Goal: Task Accomplishment & Management: Complete application form

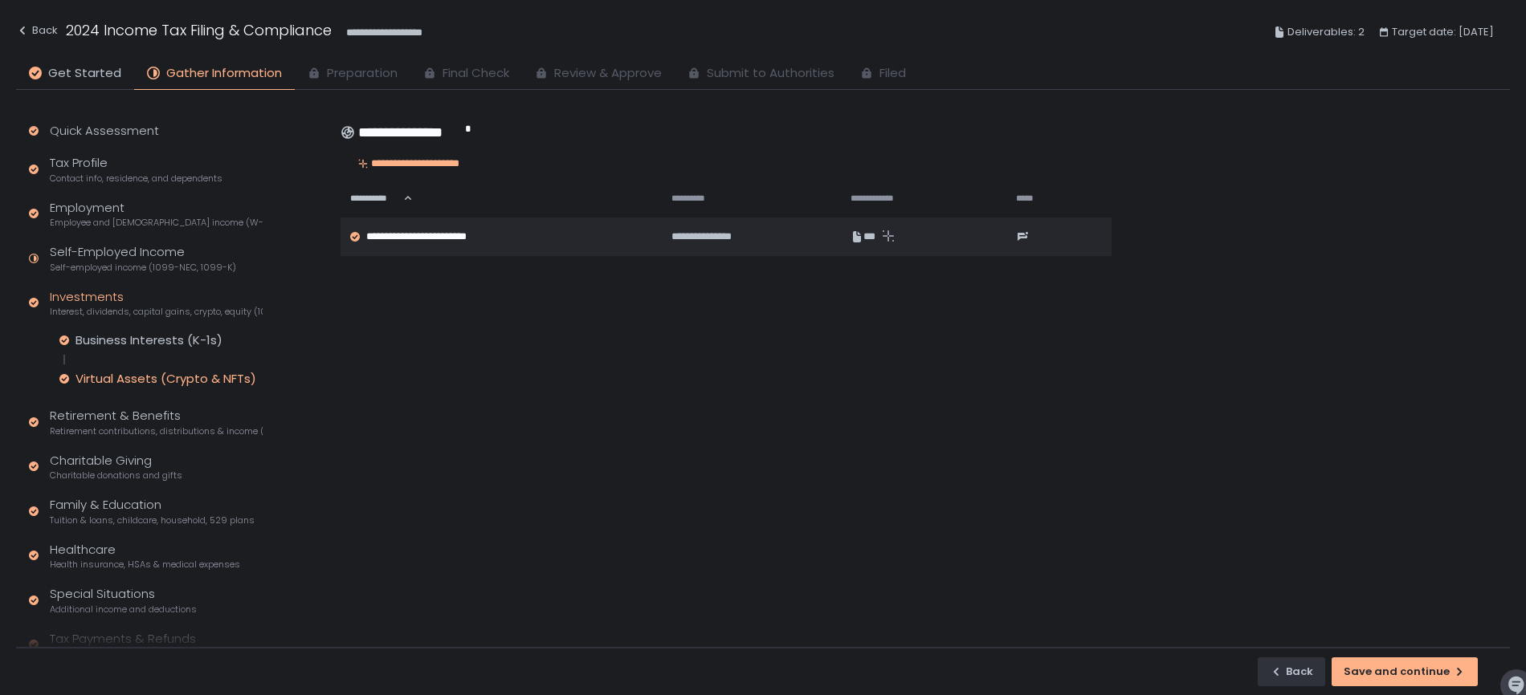
scroll to position [92, 0]
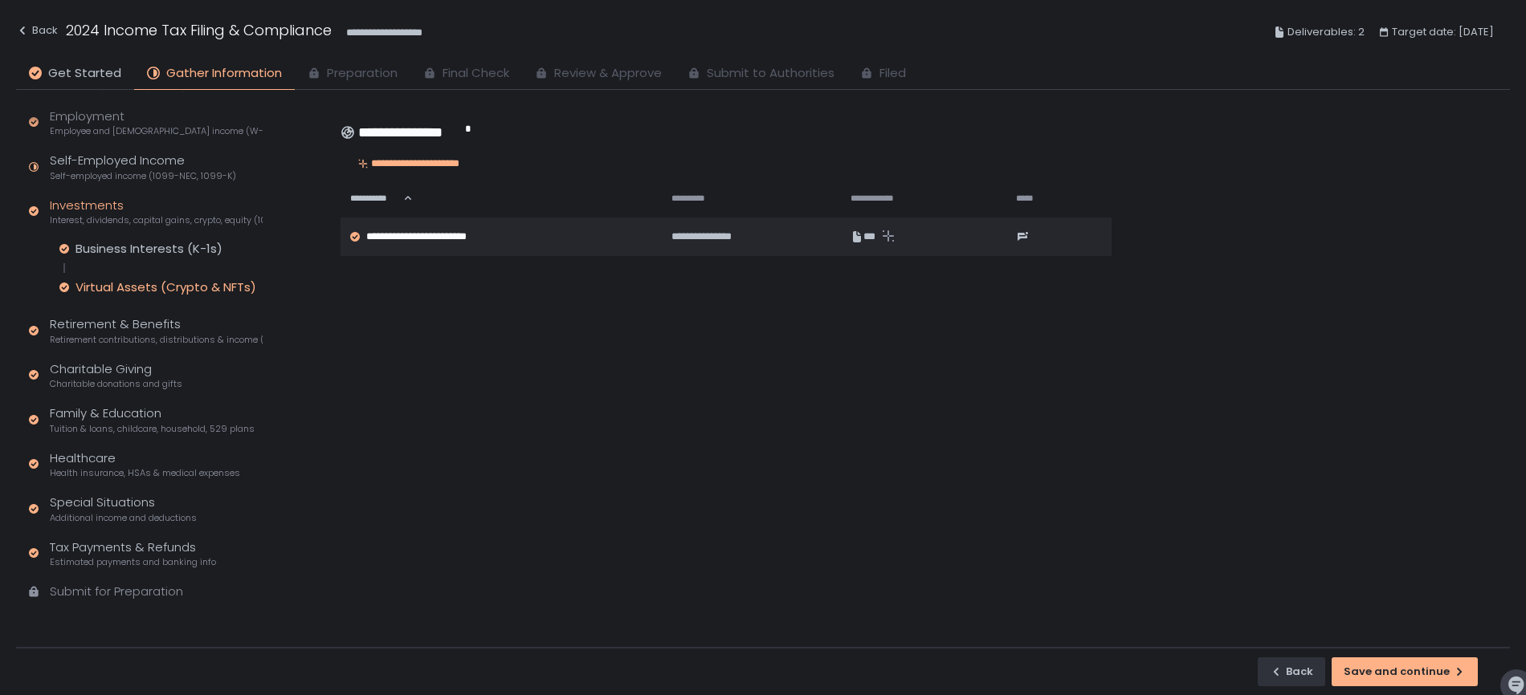
click at [466, 313] on div "**********" at bounding box center [923, 382] width 1173 height 532
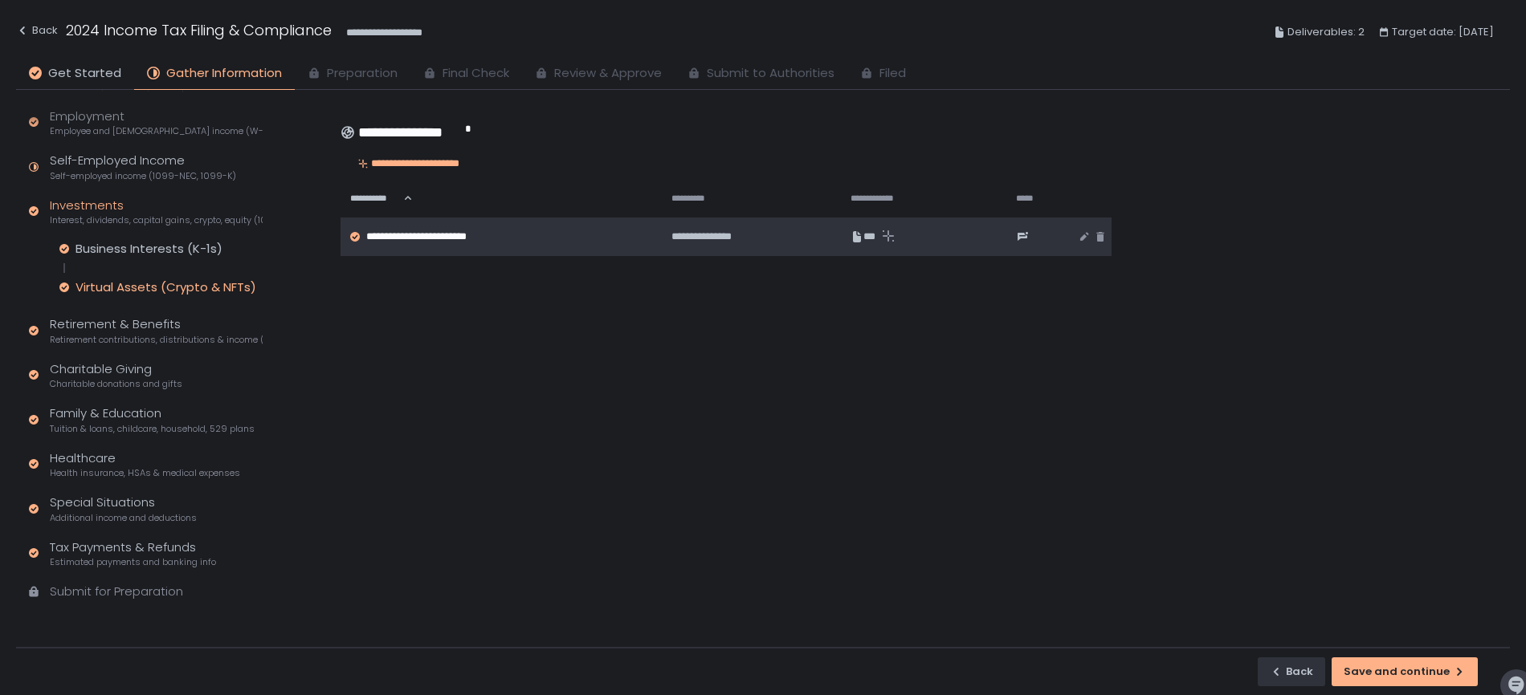
click at [443, 233] on span "**********" at bounding box center [434, 237] width 136 height 14
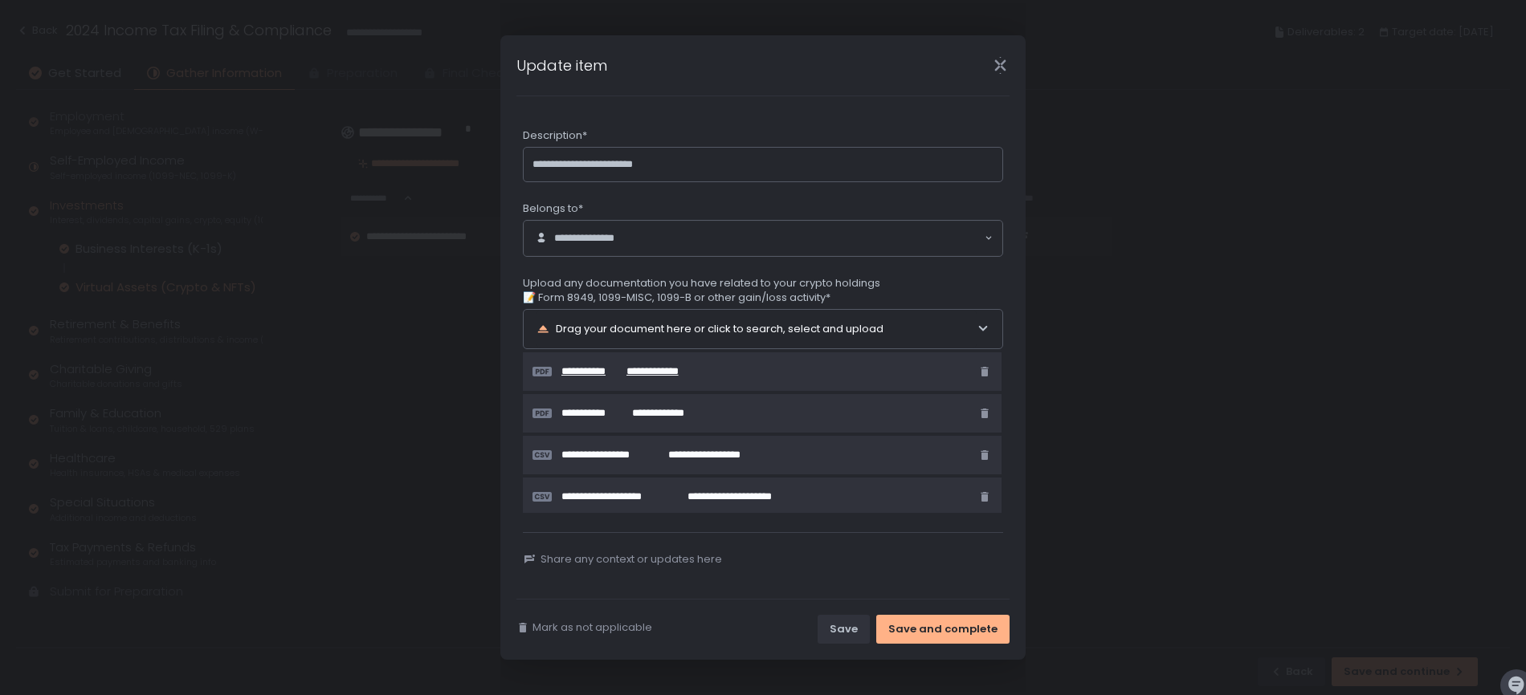
click at [614, 369] on span "**********" at bounding box center [593, 372] width 65 height 14
click at [983, 371] on icon "button" at bounding box center [984, 372] width 7 height 10
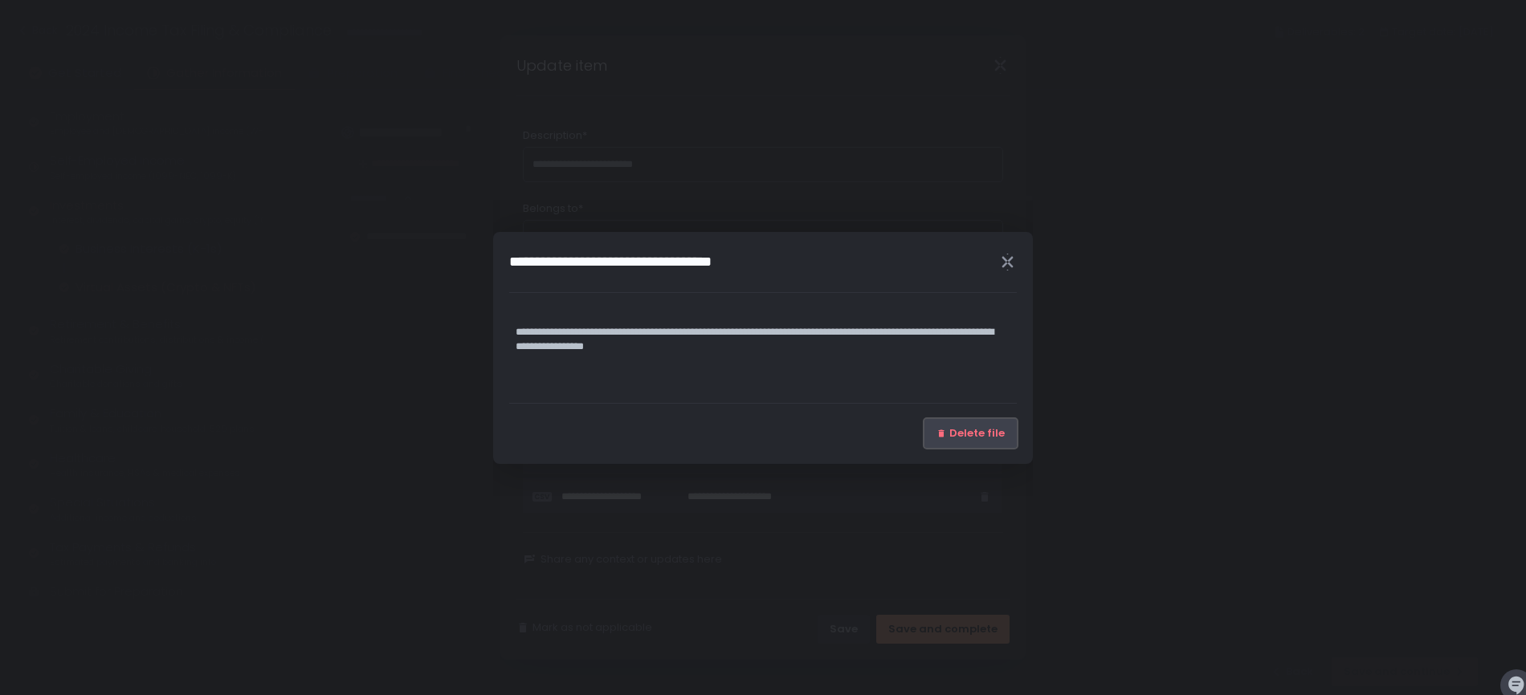
click at [976, 434] on span "Delete file" at bounding box center [976, 433] width 55 height 14
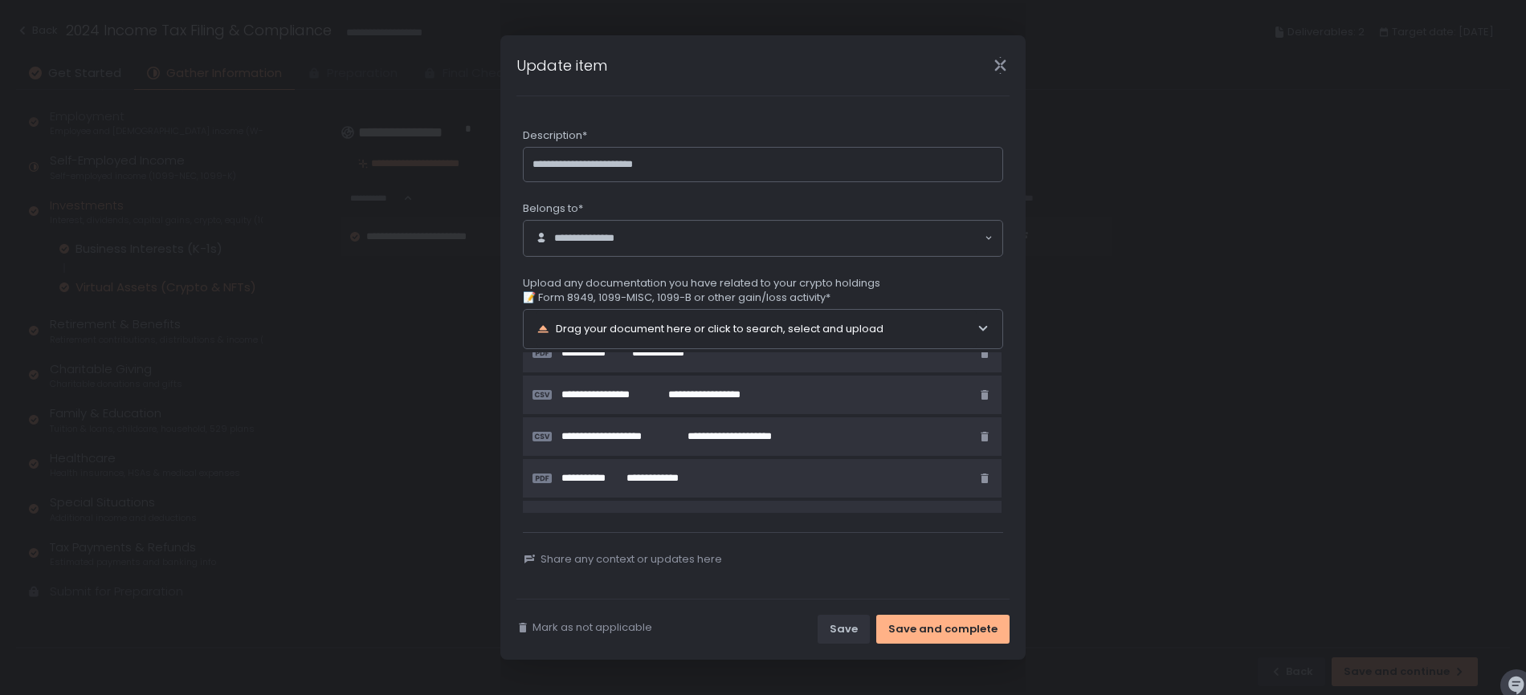
scroll to position [0, 0]
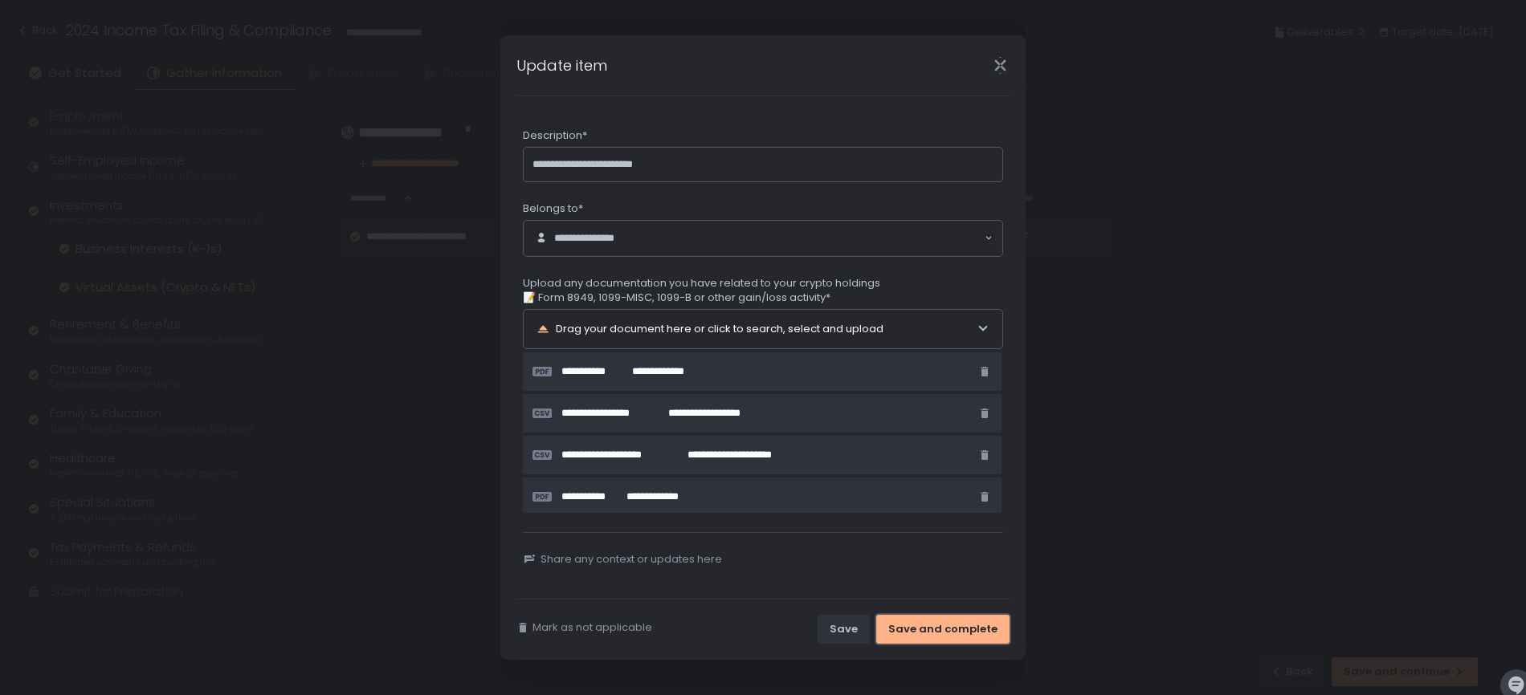
drag, startPoint x: 936, startPoint y: 628, endPoint x: 1018, endPoint y: 569, distance: 101.4
click at [1018, 569] on div "**********" at bounding box center [762, 347] width 525 height 625
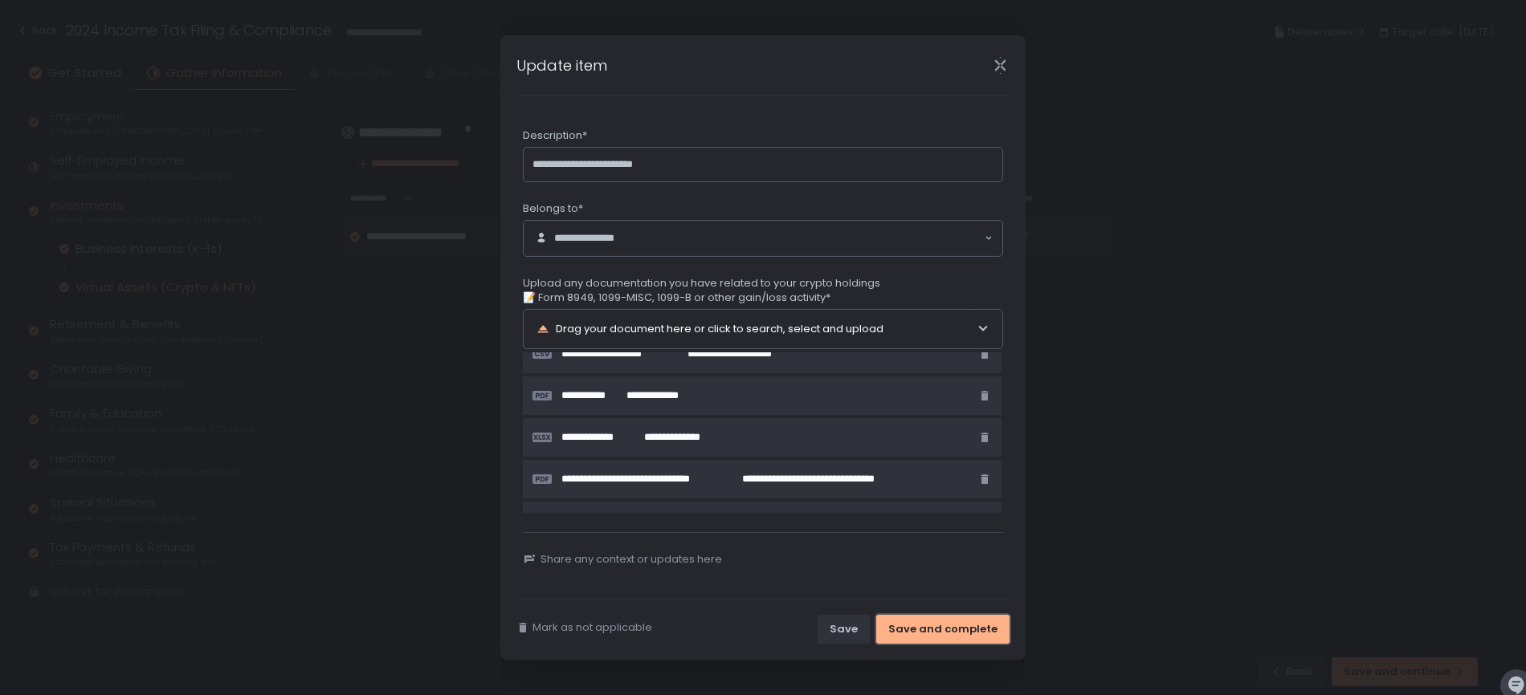
scroll to position [128, 0]
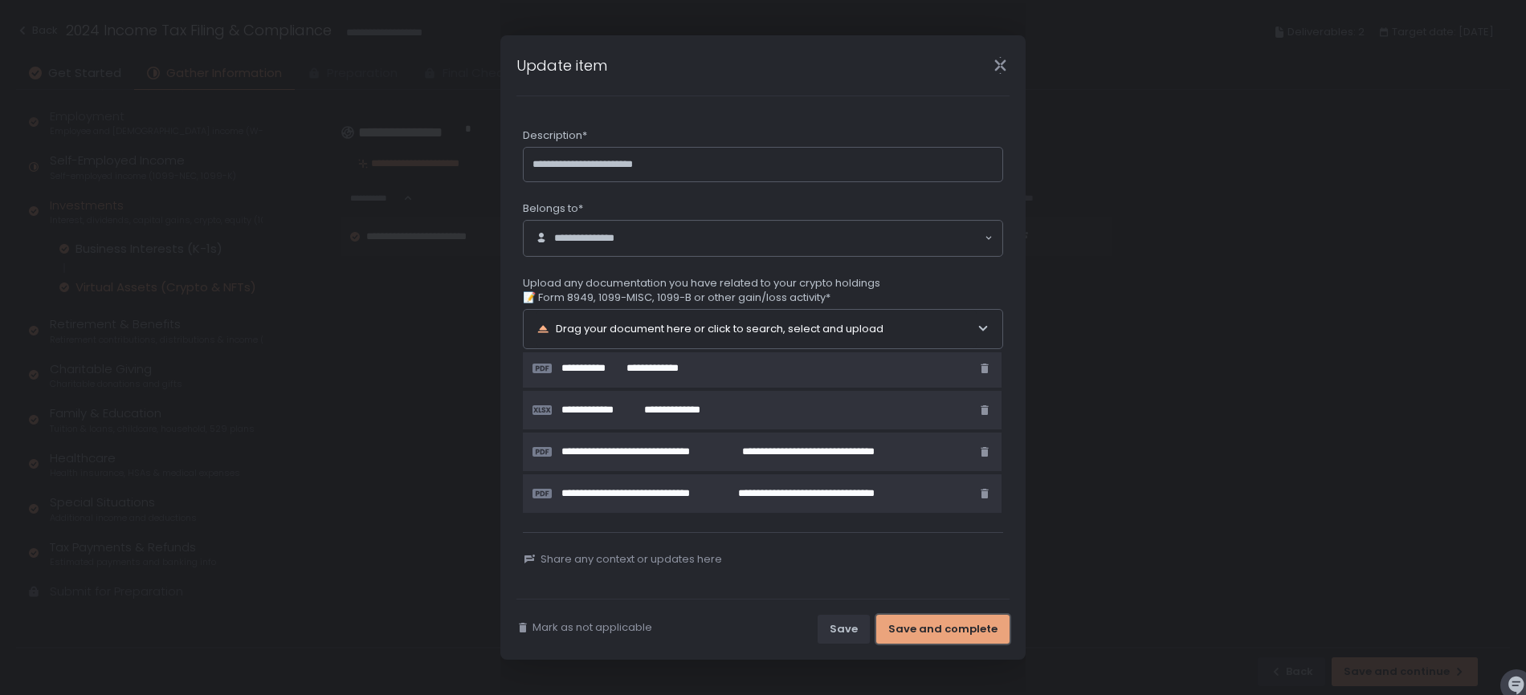
click at [944, 630] on div "Save and complete" at bounding box center [942, 629] width 109 height 14
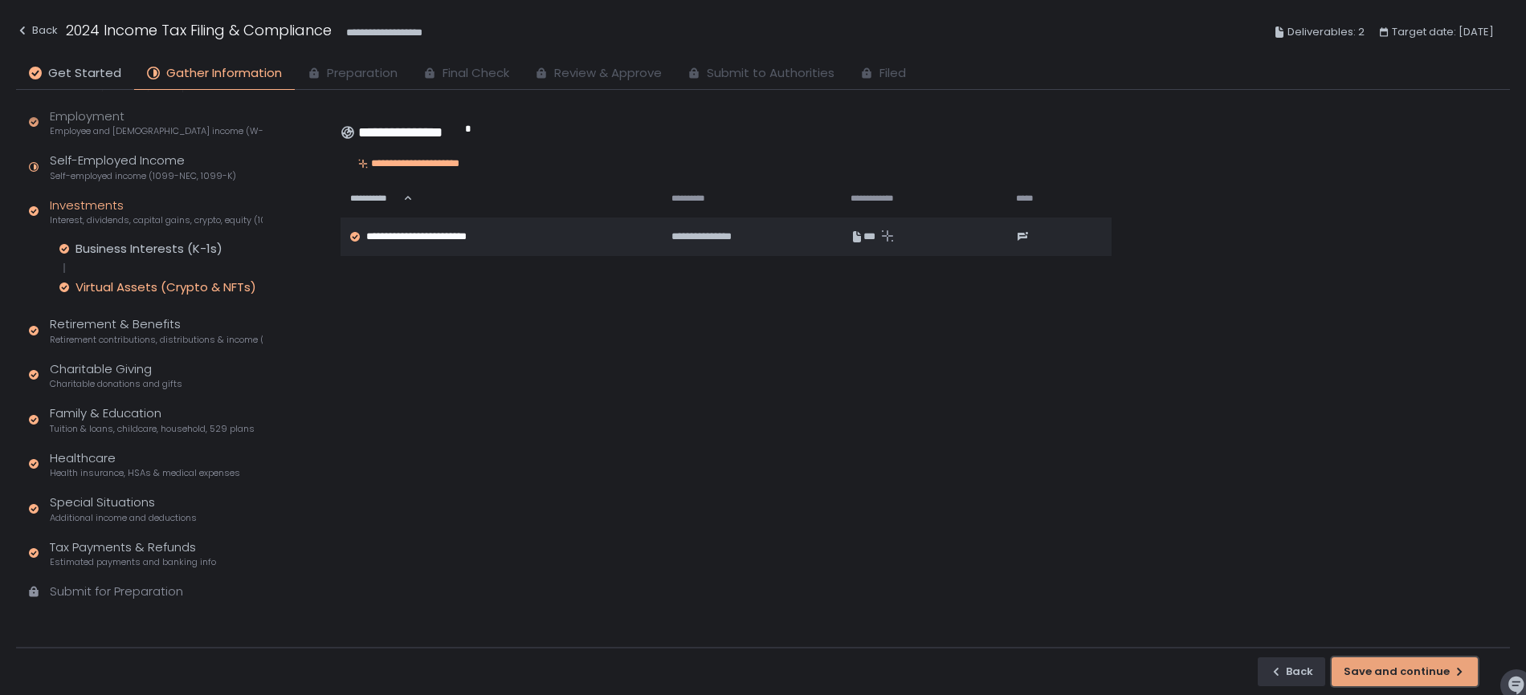
click at [1398, 668] on div "Save and continue" at bounding box center [1405, 672] width 122 height 14
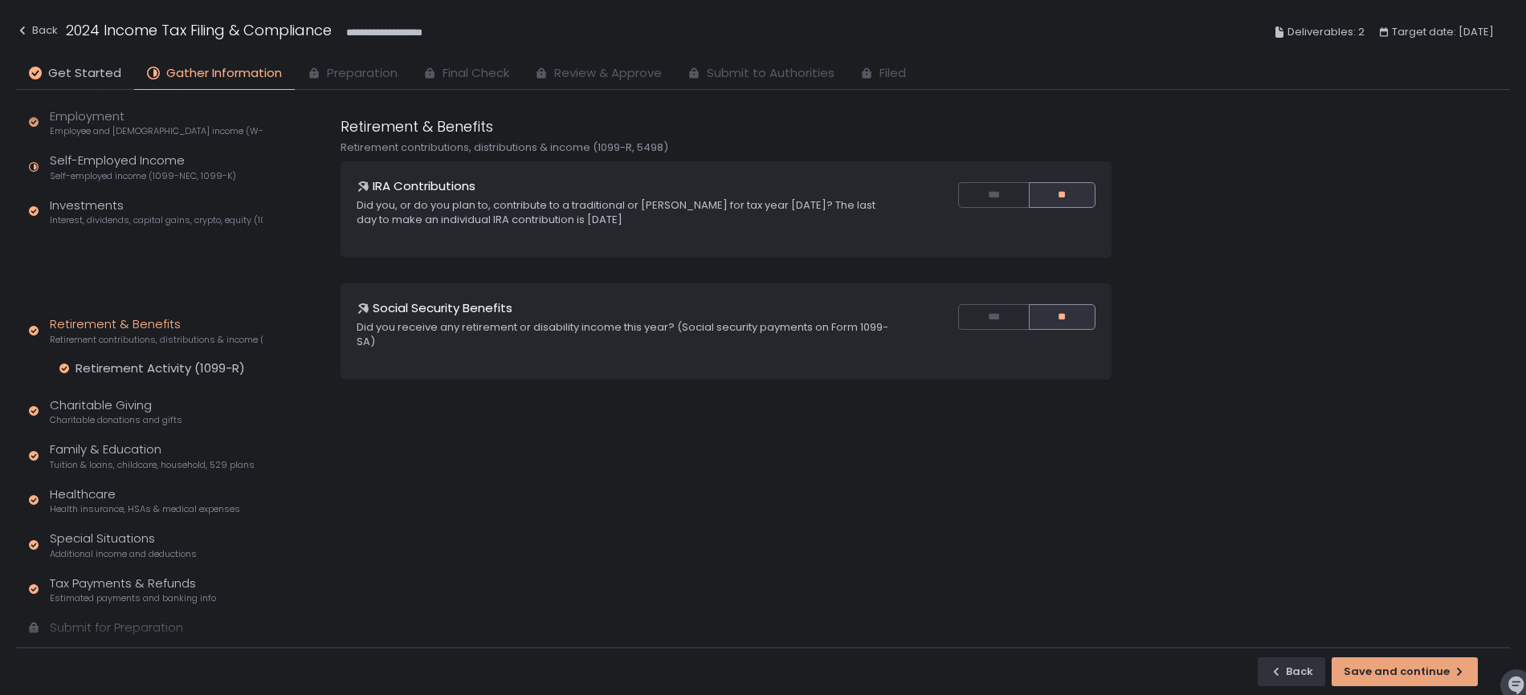
scroll to position [53, 0]
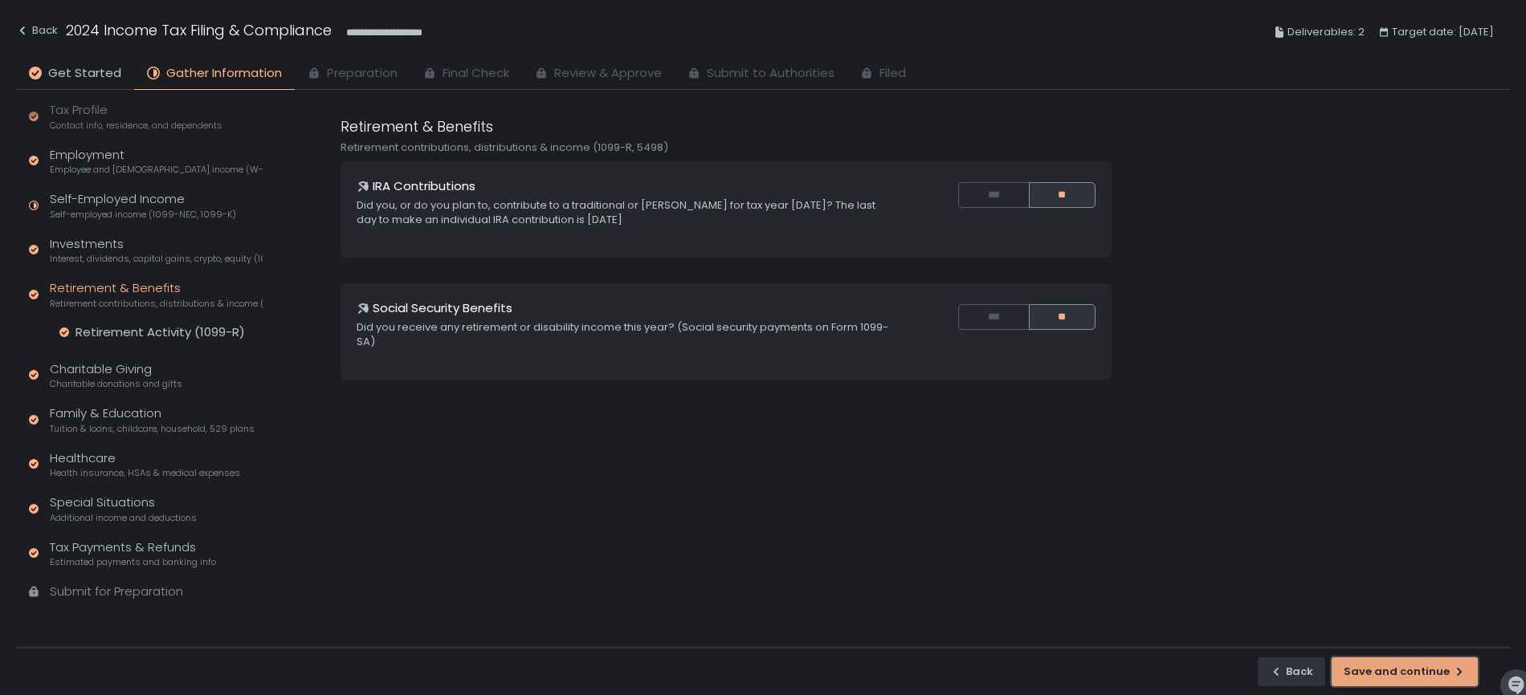
click at [1393, 670] on div "Save and continue" at bounding box center [1405, 672] width 122 height 14
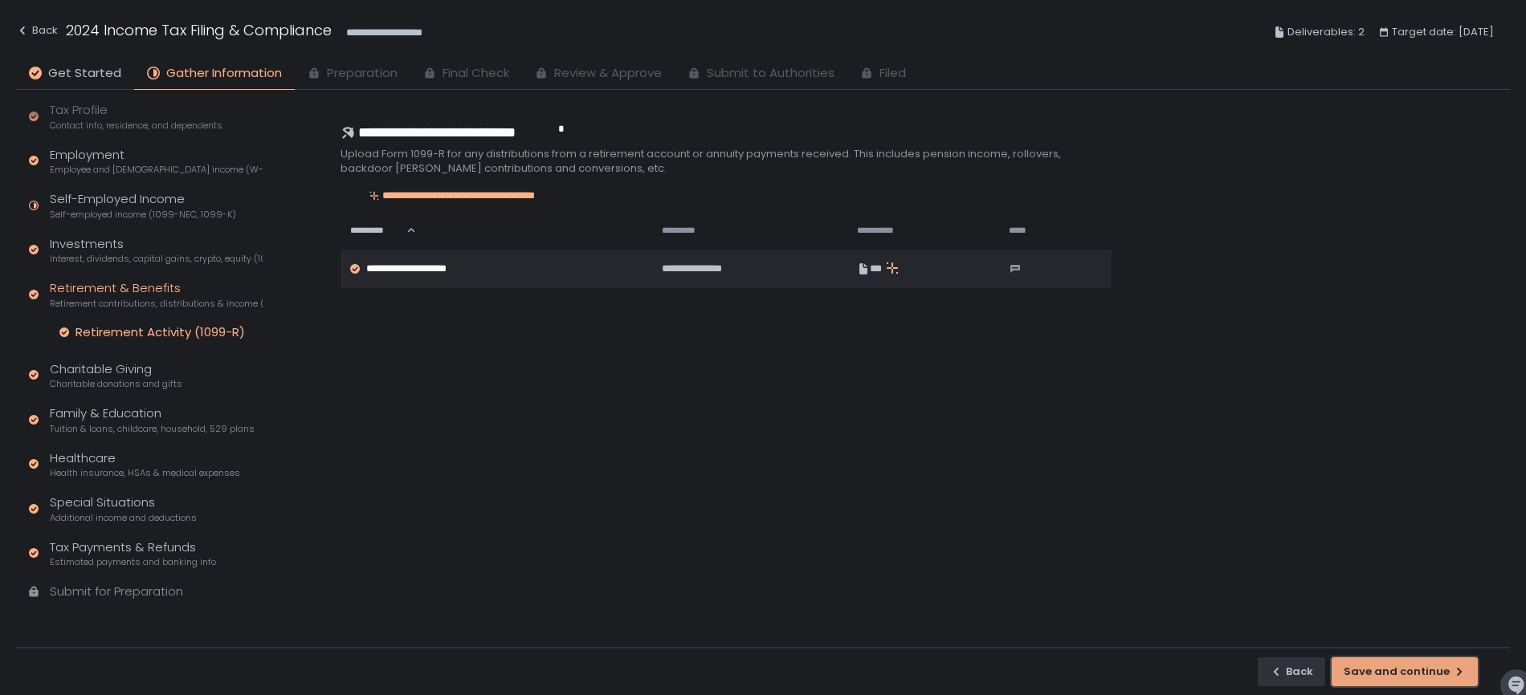
click at [1393, 669] on div "Save and continue" at bounding box center [1405, 672] width 122 height 14
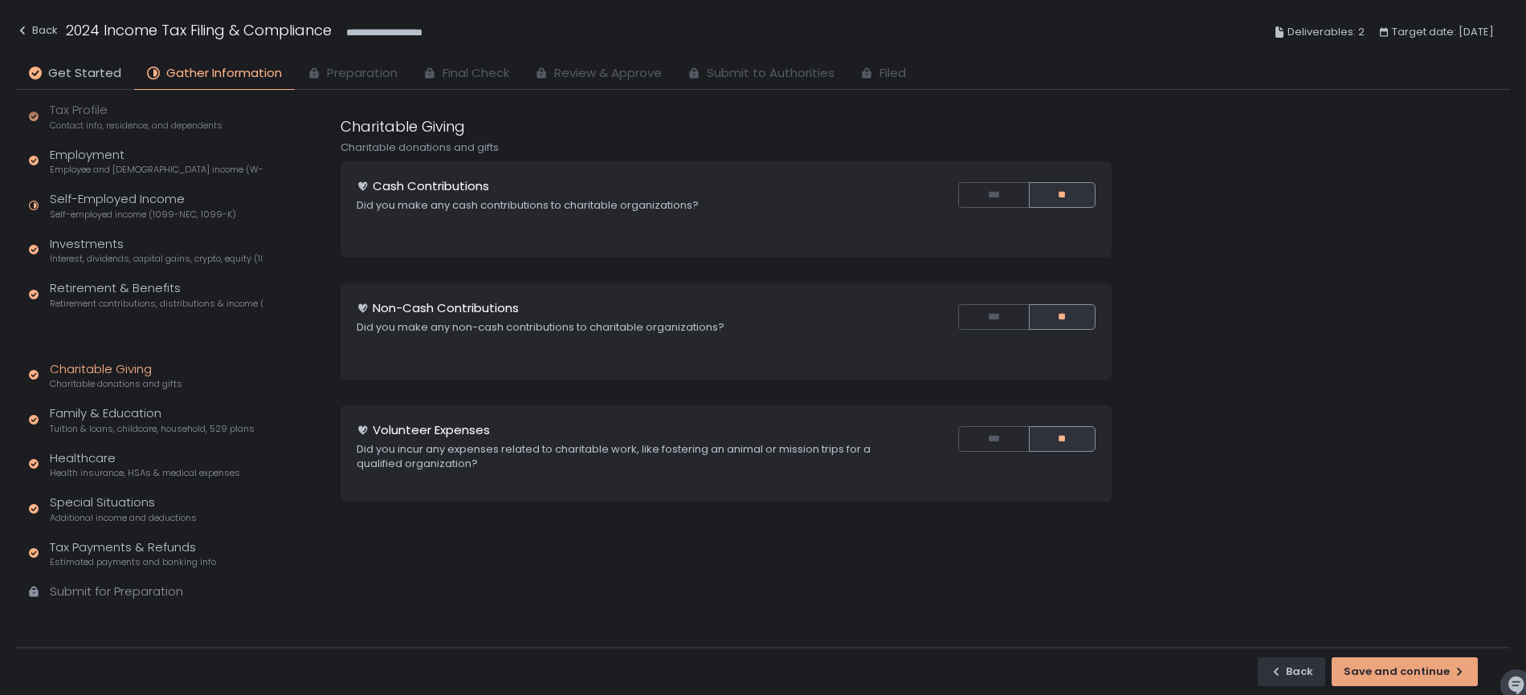
scroll to position [17, 0]
click at [1393, 669] on div "Save and continue" at bounding box center [1405, 672] width 122 height 14
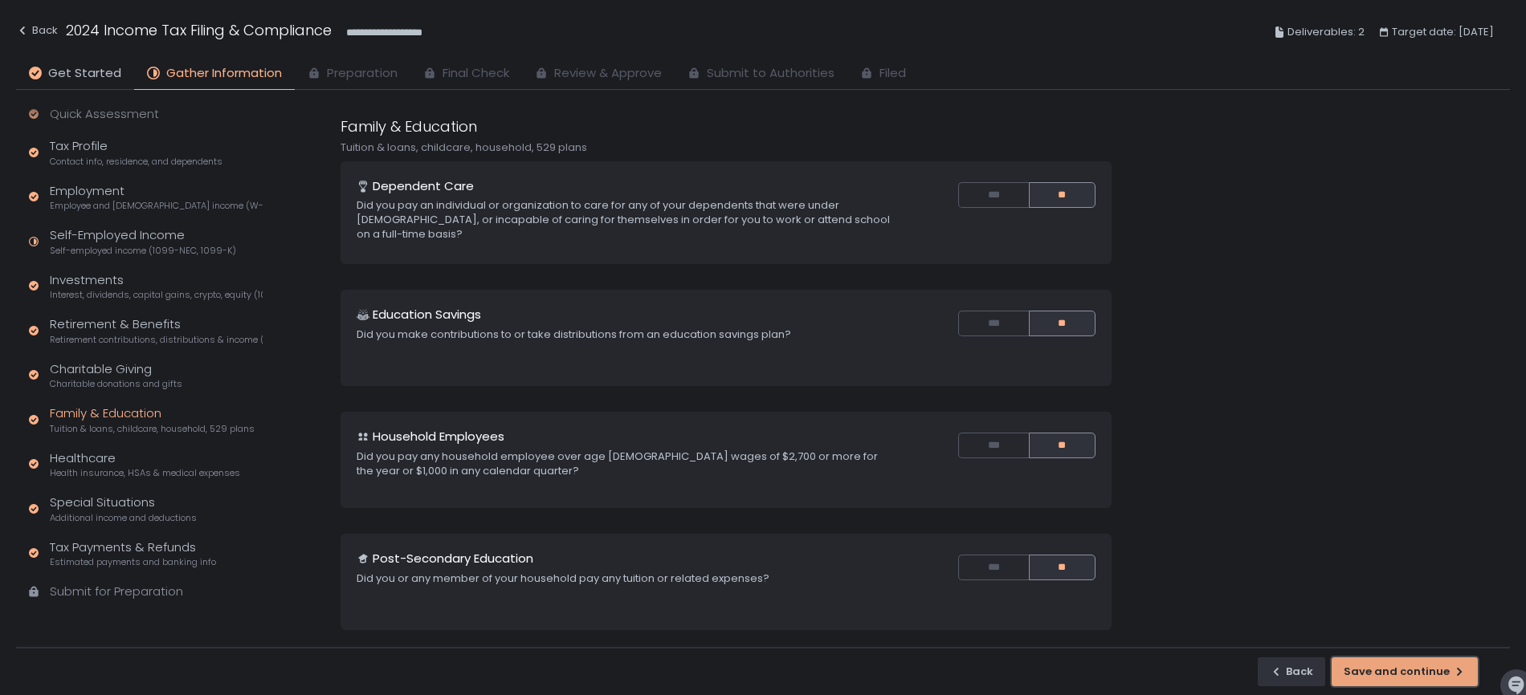
click at [1393, 669] on div "Save and continue" at bounding box center [1405, 672] width 122 height 14
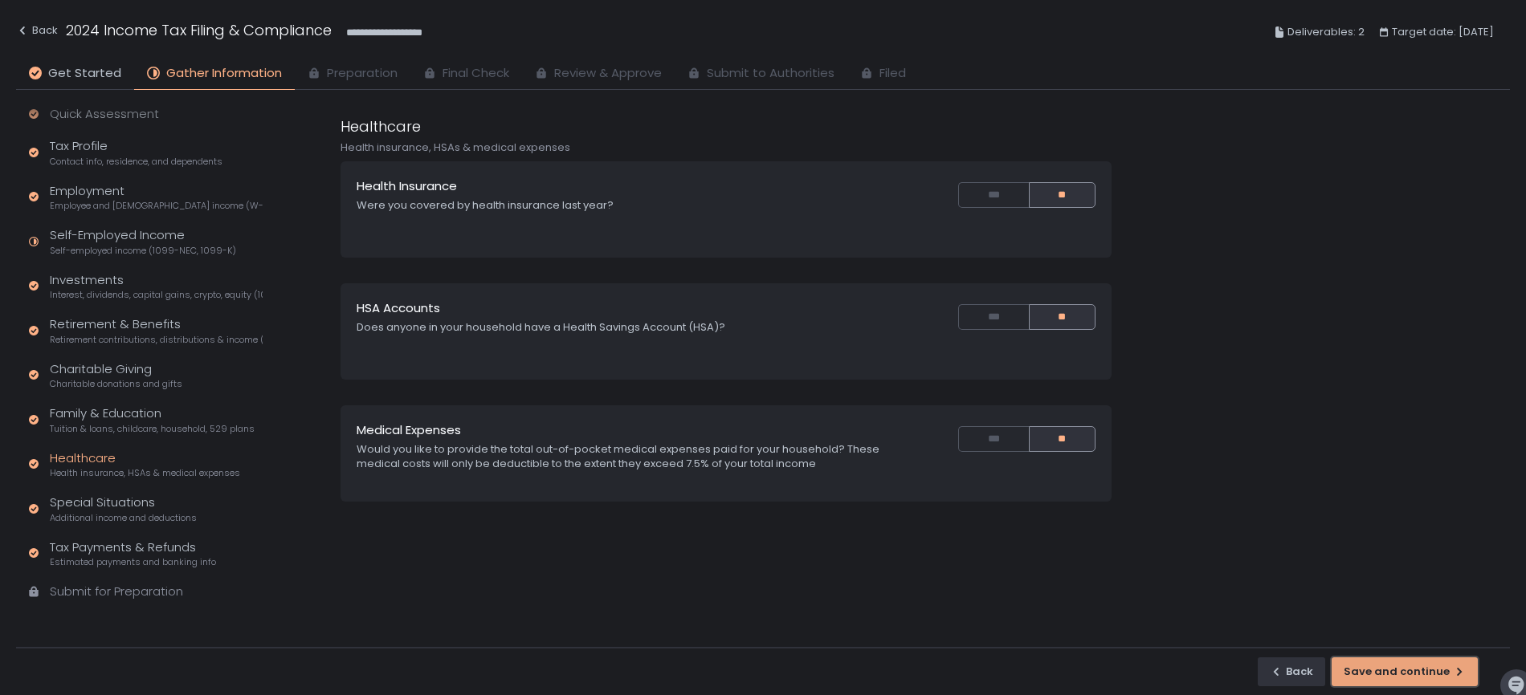
click at [1393, 669] on div "Save and continue" at bounding box center [1405, 672] width 122 height 14
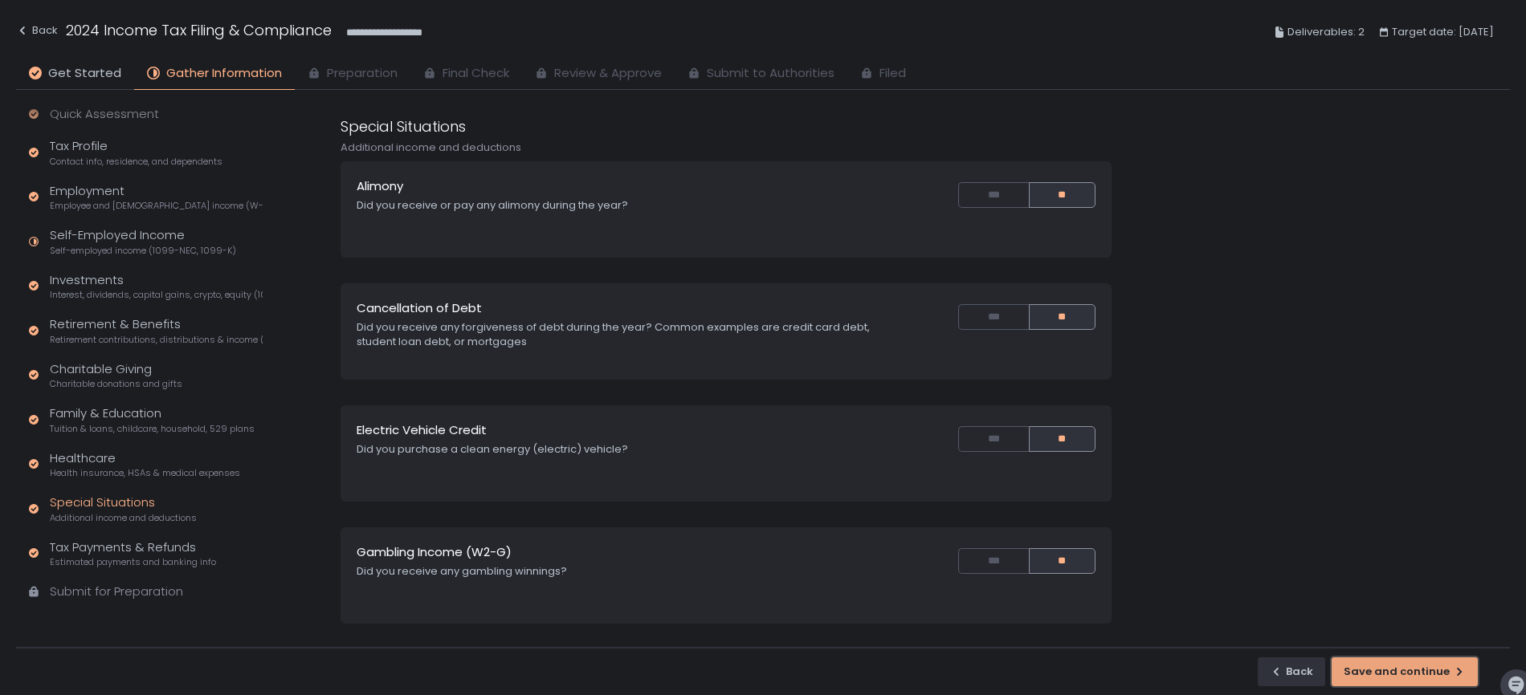
click at [1393, 669] on div "Save and continue" at bounding box center [1405, 672] width 122 height 14
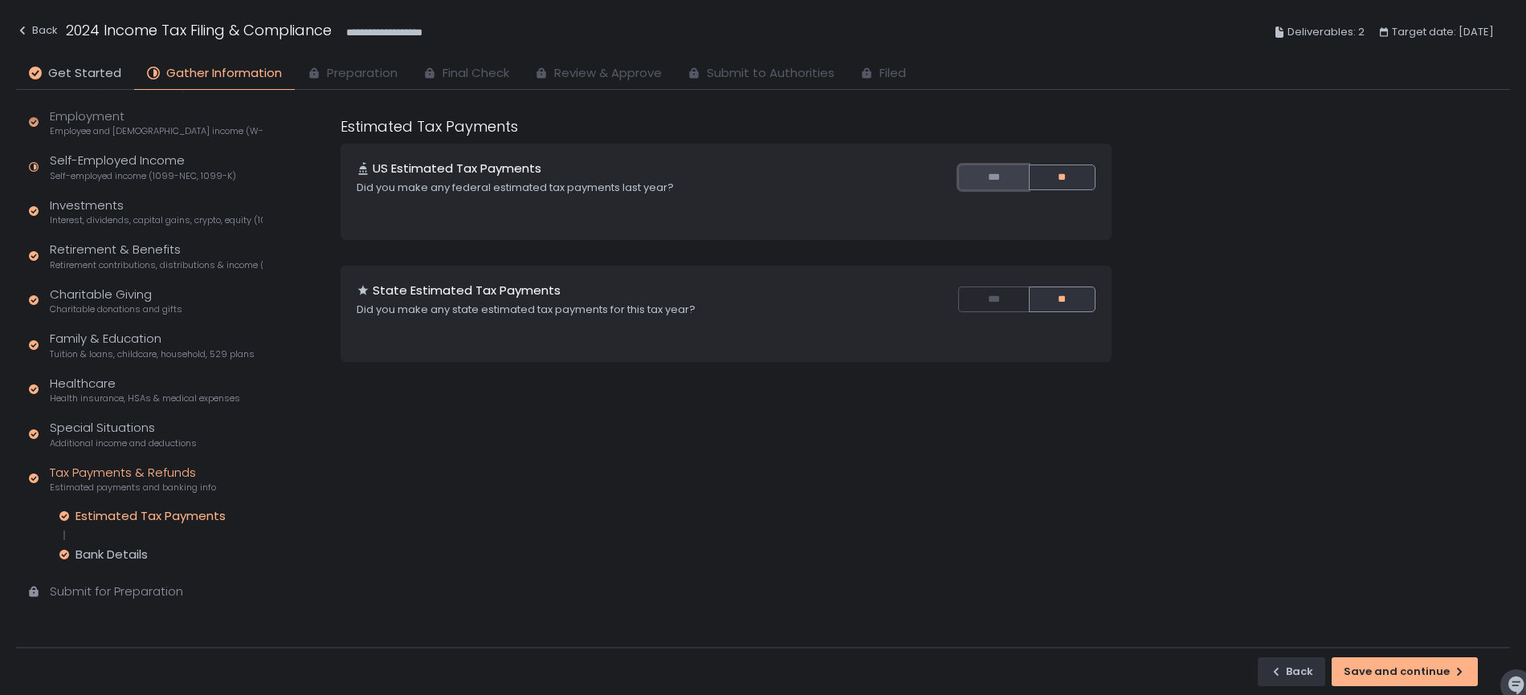
click at [995, 177] on button "***" at bounding box center [993, 178] width 70 height 26
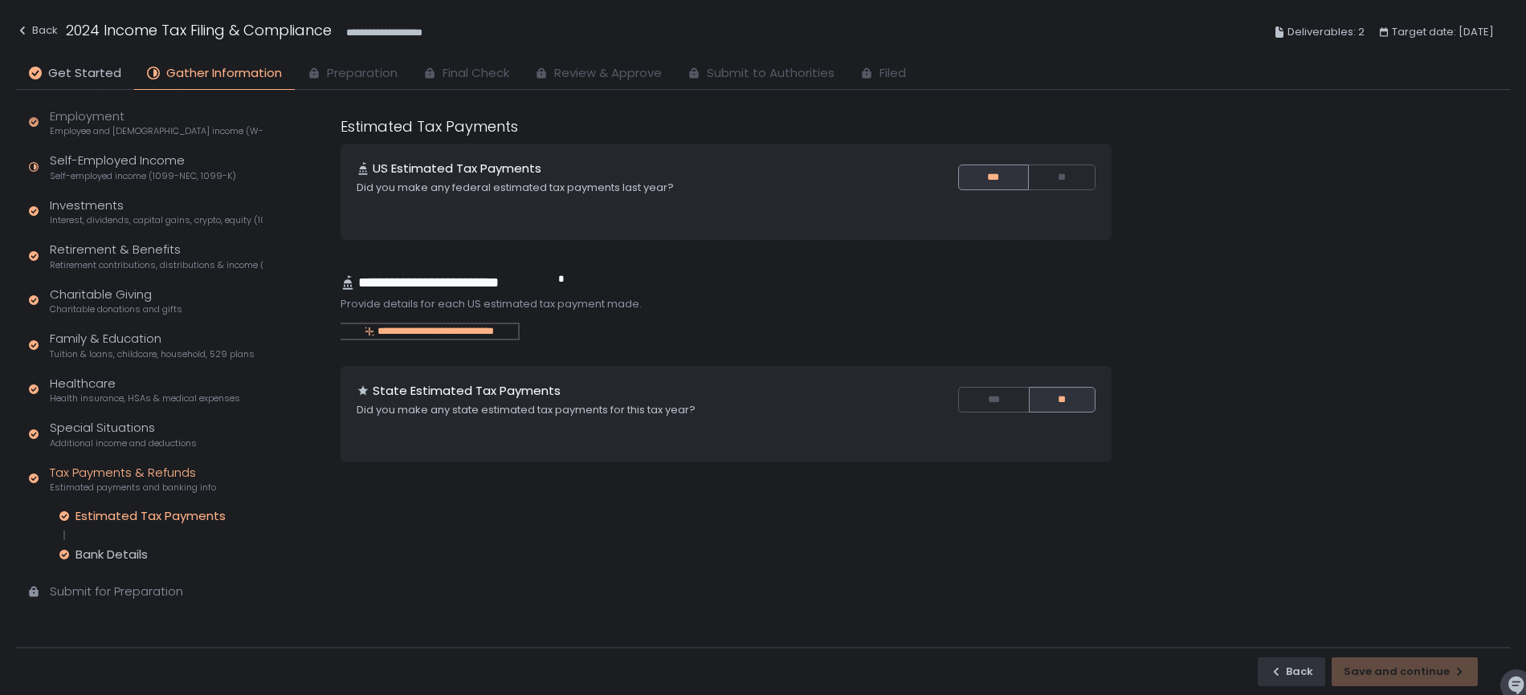
click at [407, 328] on div "**********" at bounding box center [429, 331] width 177 height 14
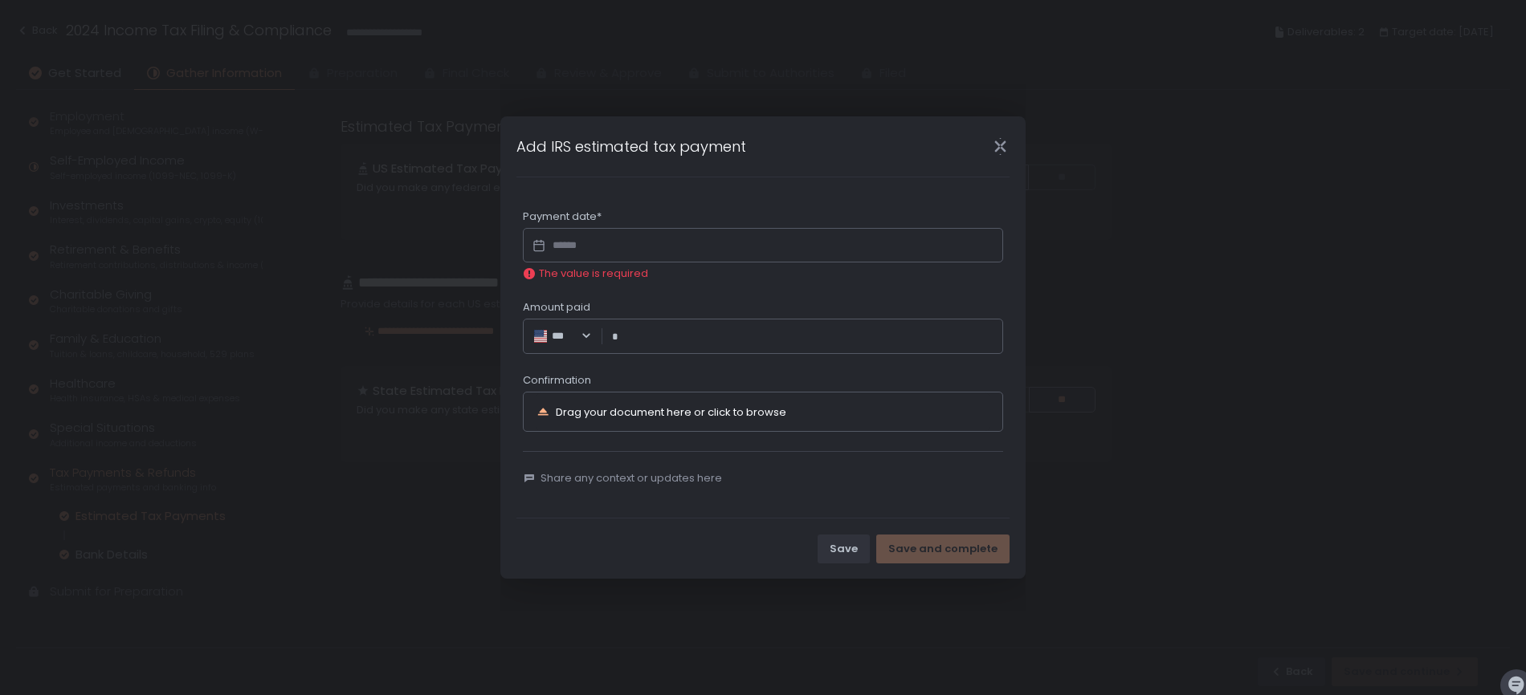
click at [543, 246] on icon at bounding box center [538, 246] width 10 height 10
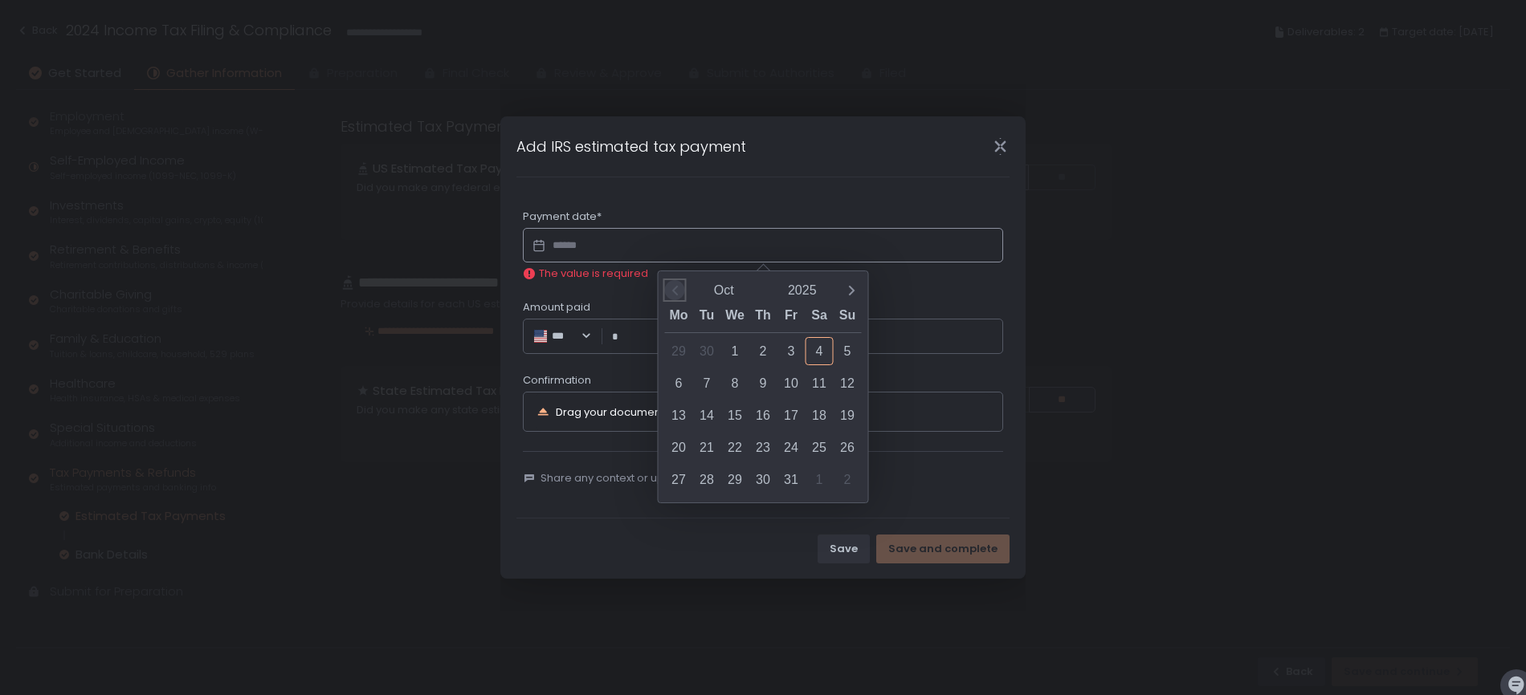
click at [677, 290] on icon "Previous month" at bounding box center [675, 291] width 16 height 16
click at [705, 381] on div "5" at bounding box center [707, 383] width 28 height 28
type input "**********"
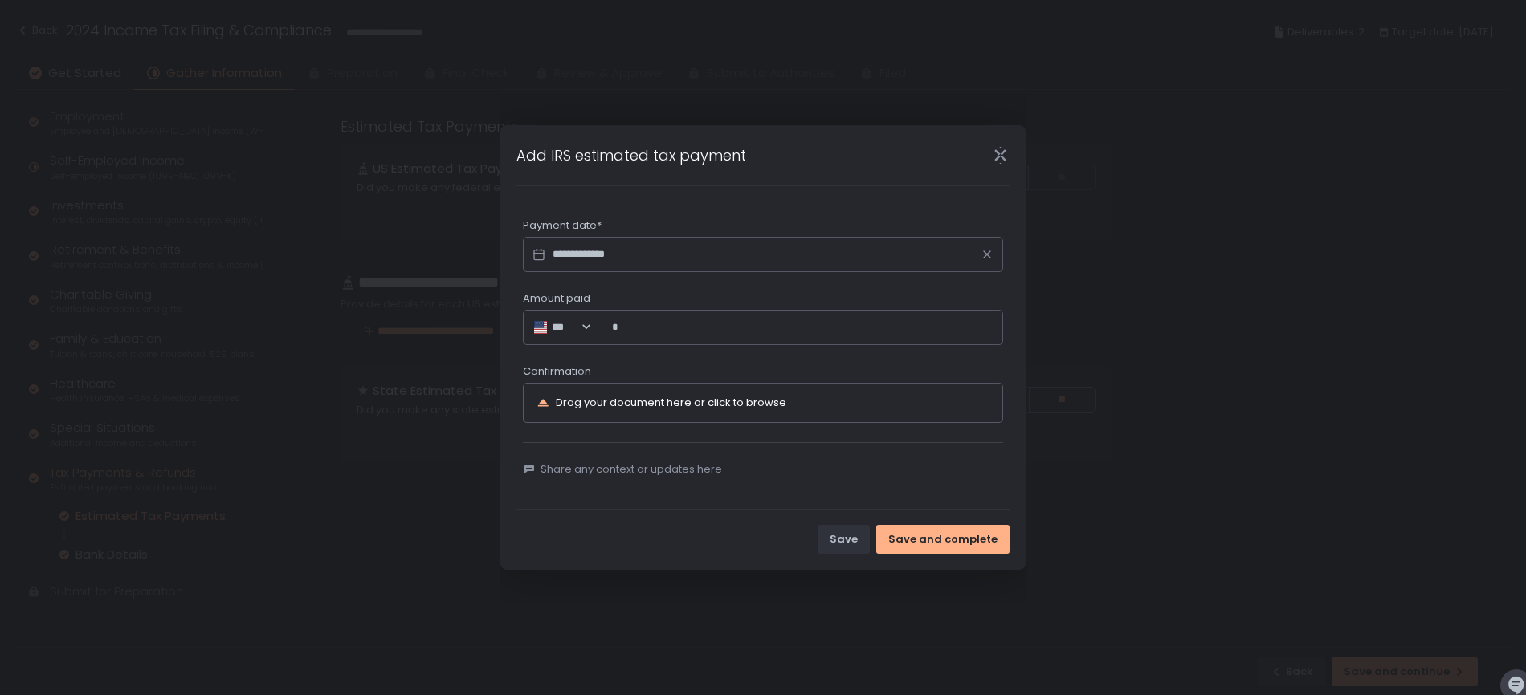
click at [643, 326] on input "Amount paid" at bounding box center [808, 328] width 373 height 16
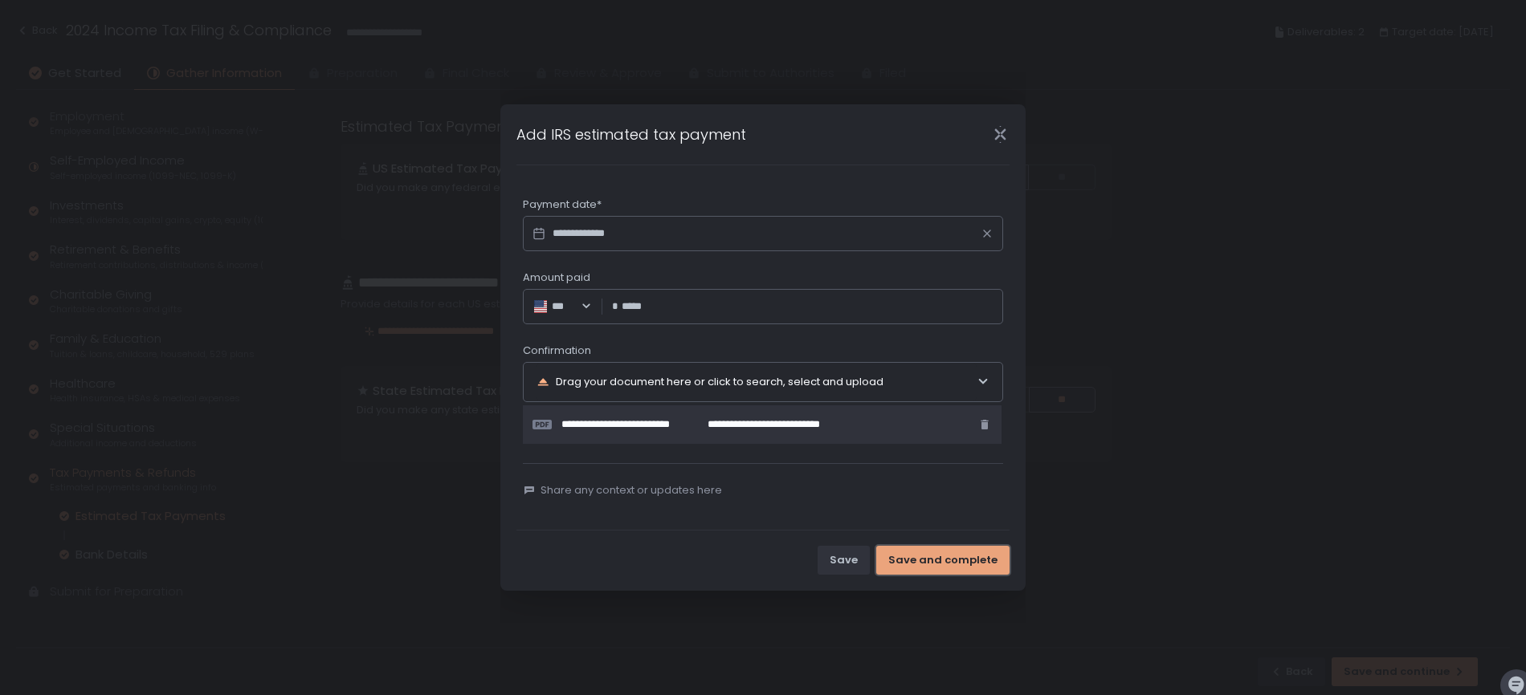
type input "*********"
click at [954, 559] on div "Save and complete" at bounding box center [942, 560] width 109 height 14
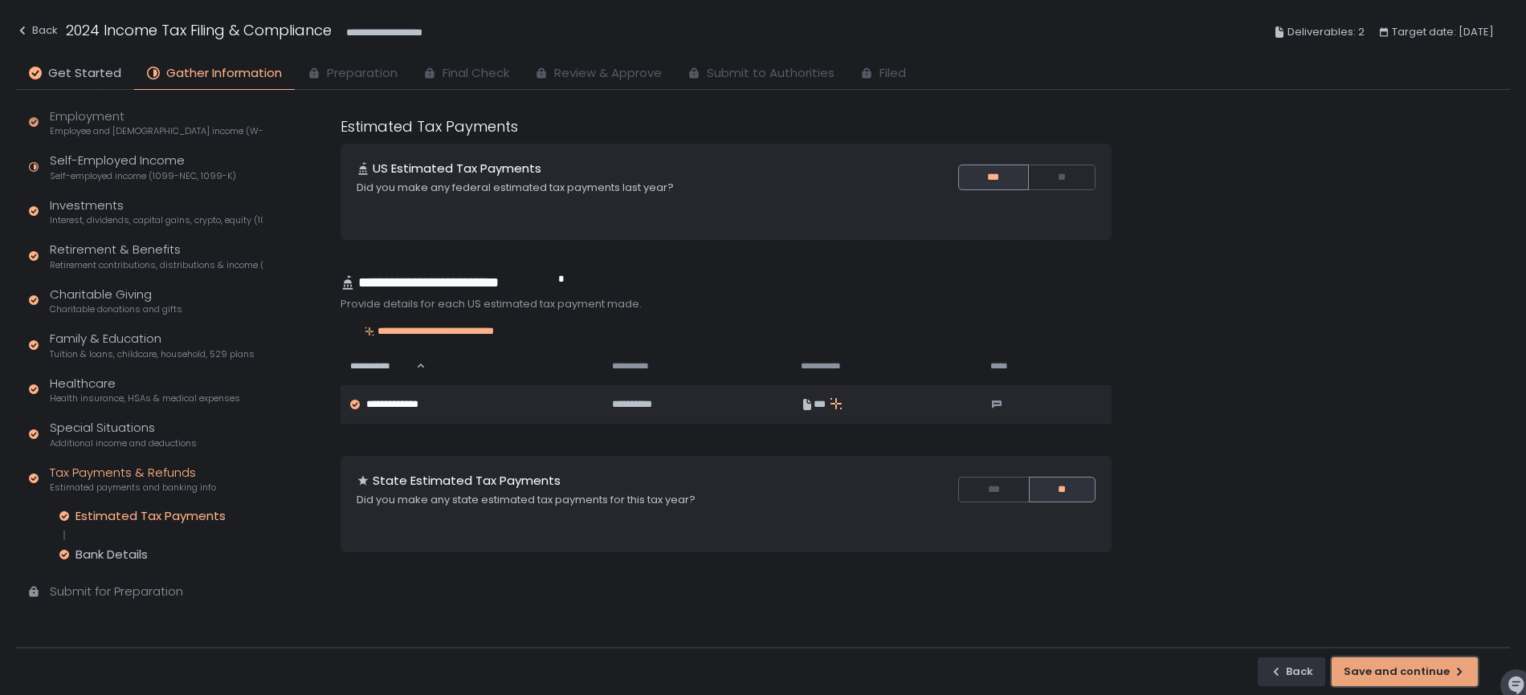
click at [1406, 673] on div "Save and continue" at bounding box center [1405, 672] width 122 height 14
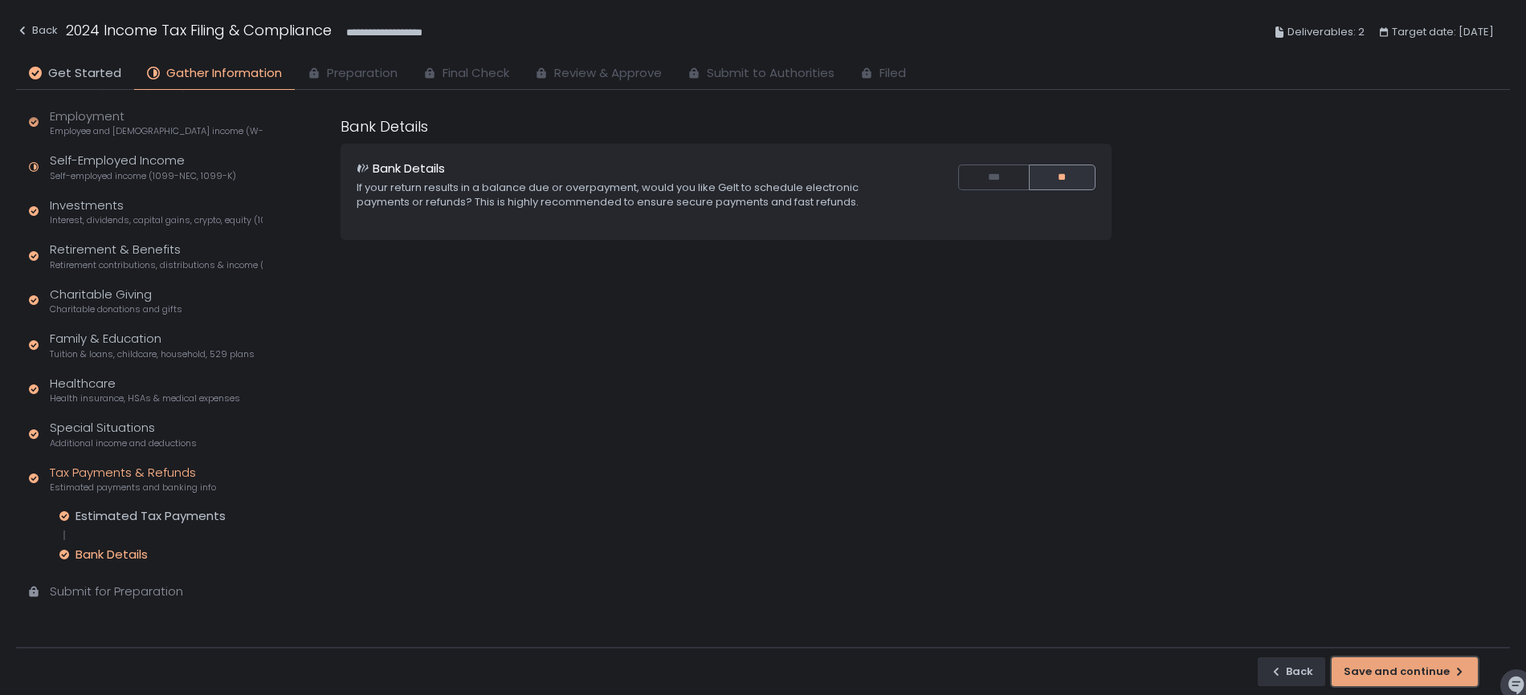
click at [1398, 671] on div "Save and continue" at bounding box center [1405, 672] width 122 height 14
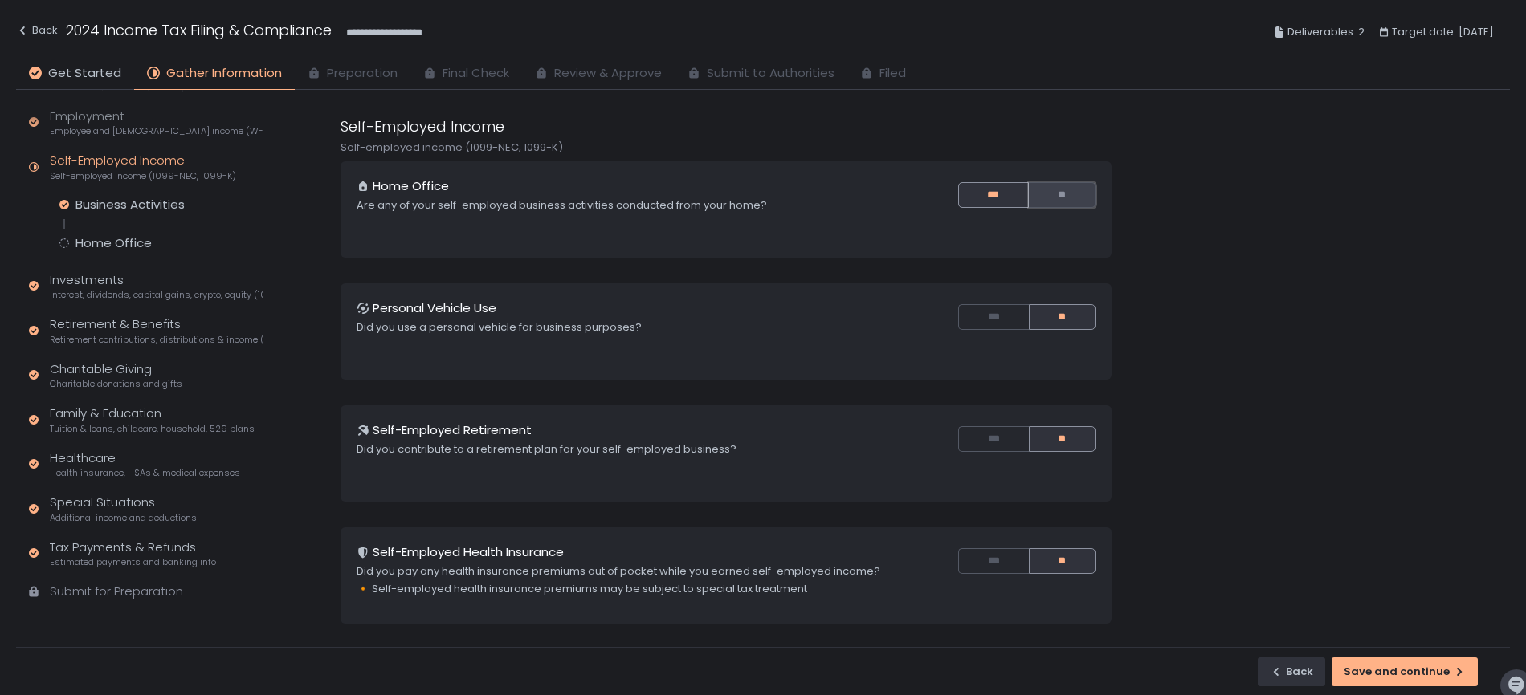
click at [1061, 193] on button "**" at bounding box center [1062, 195] width 67 height 26
click at [1418, 671] on div "Save and continue" at bounding box center [1405, 672] width 122 height 14
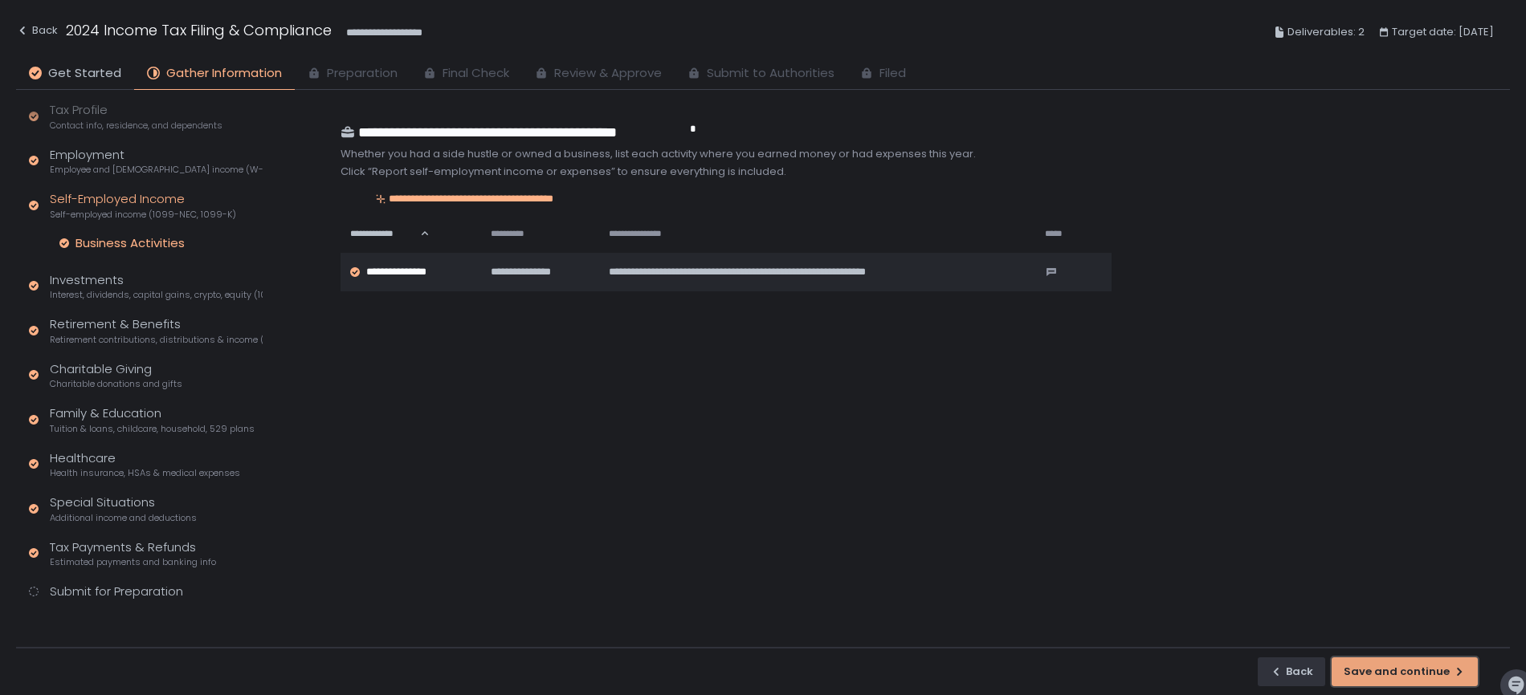
click at [1413, 670] on div "Save and continue" at bounding box center [1405, 672] width 122 height 14
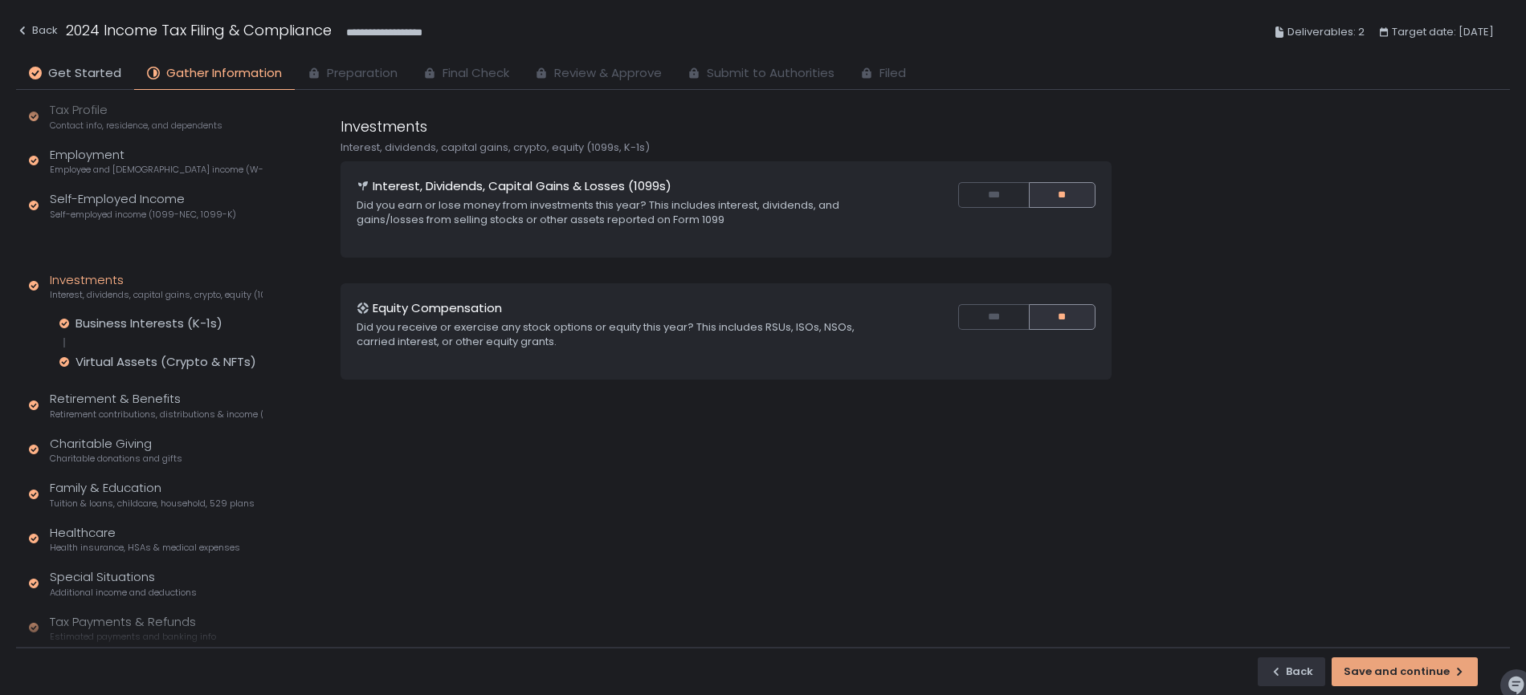
scroll to position [92, 0]
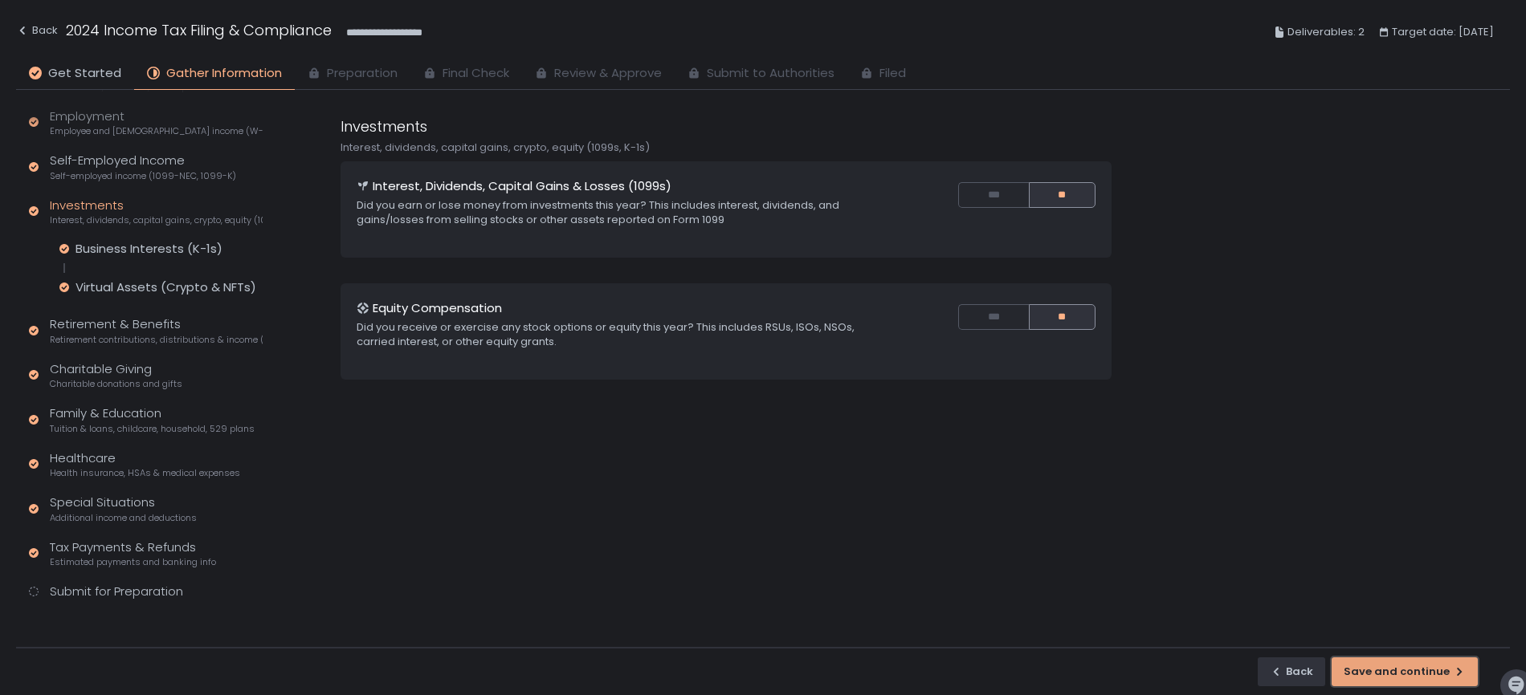
click at [1413, 670] on div "Save and continue" at bounding box center [1405, 672] width 122 height 14
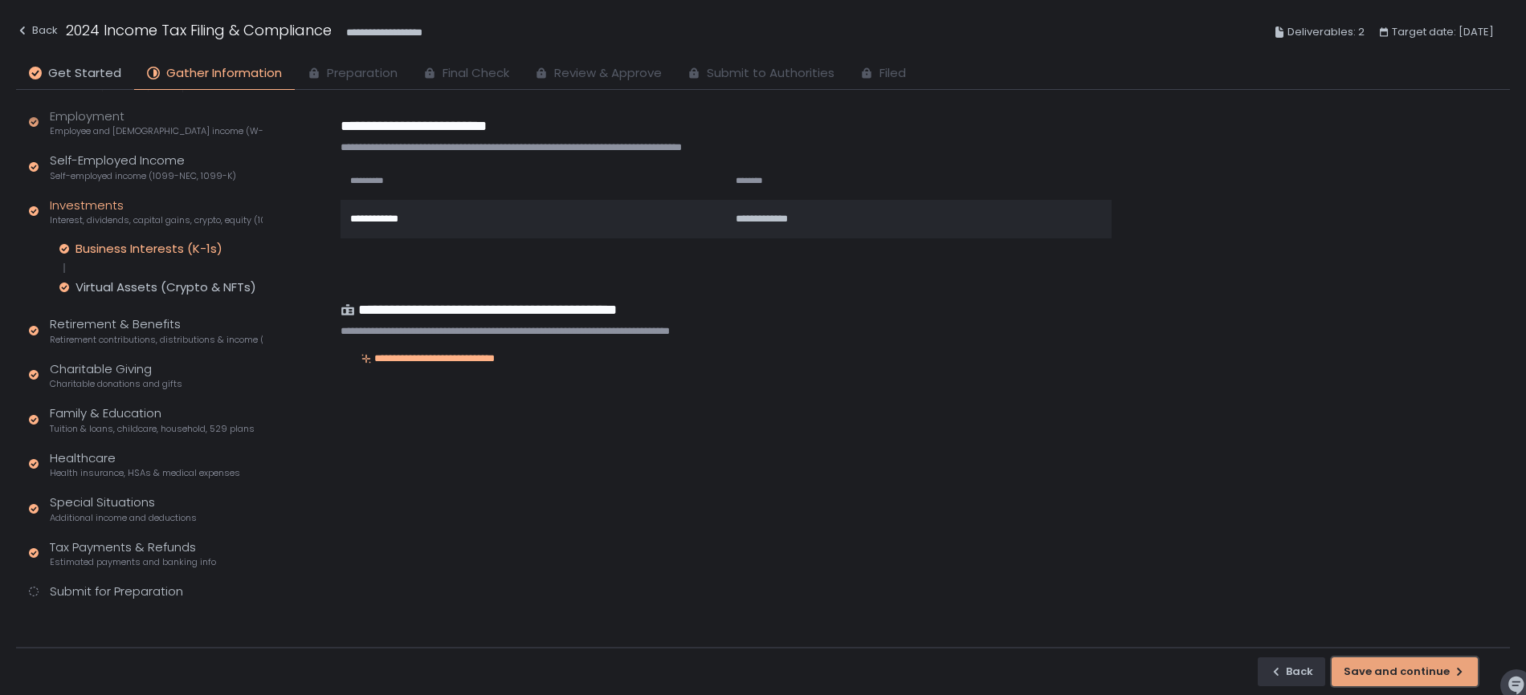
click at [1413, 670] on div "Save and continue" at bounding box center [1405, 672] width 122 height 14
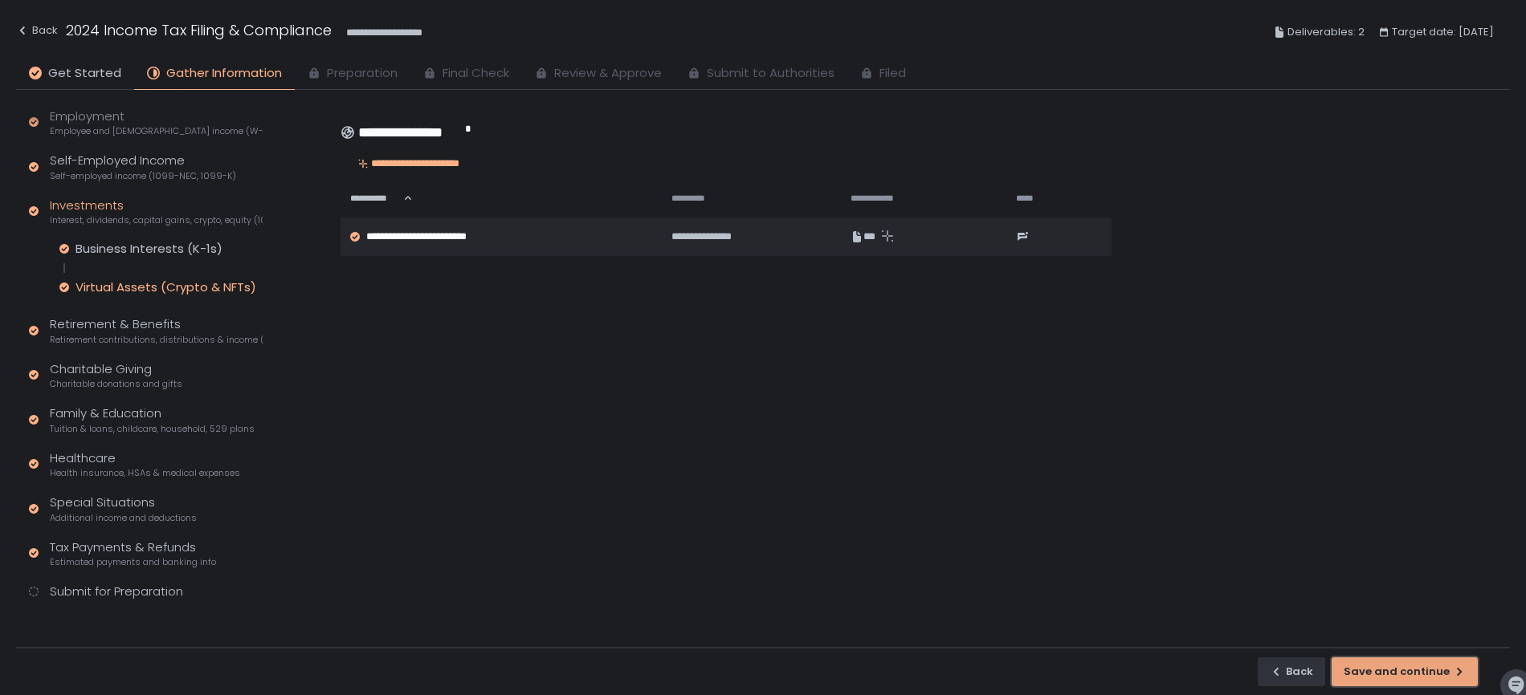
click at [1413, 670] on div "Save and continue" at bounding box center [1405, 672] width 122 height 14
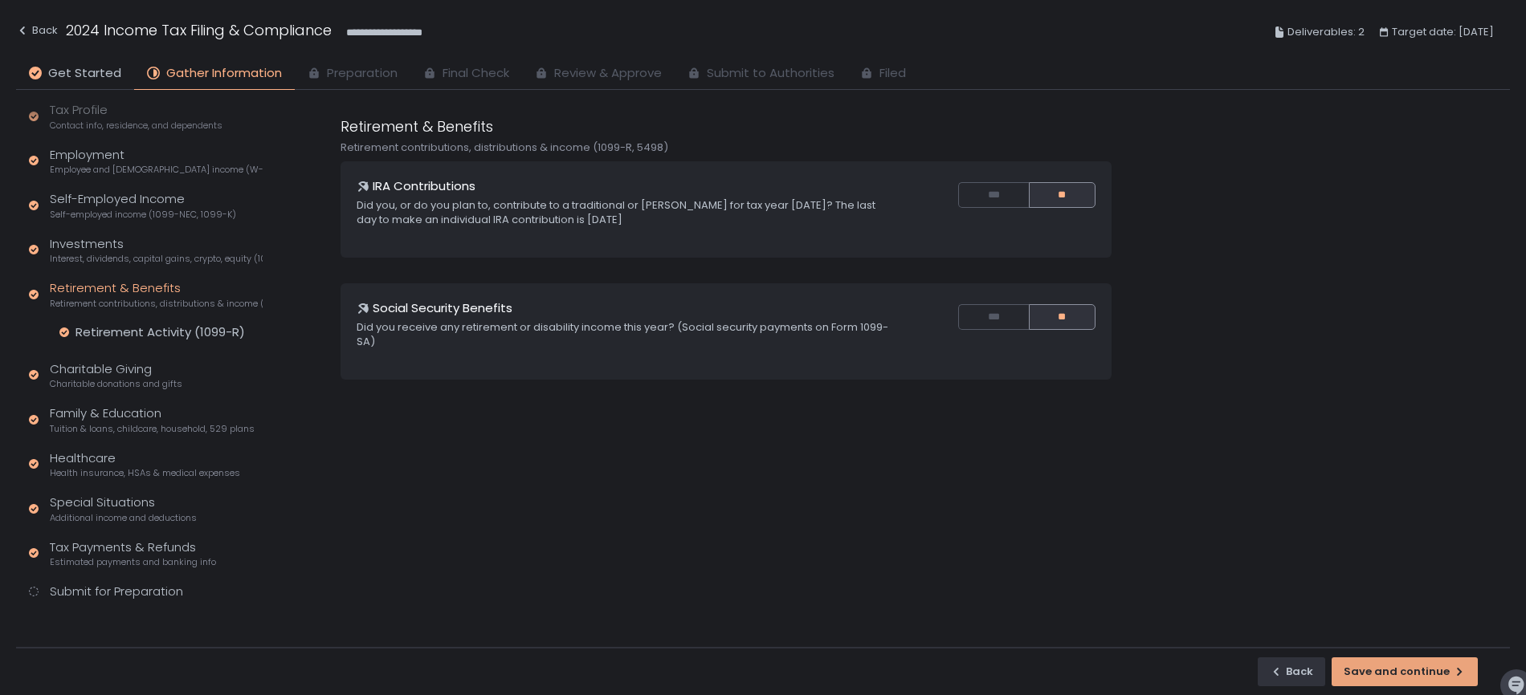
scroll to position [53, 0]
click at [1413, 670] on div "Save and continue" at bounding box center [1405, 672] width 122 height 14
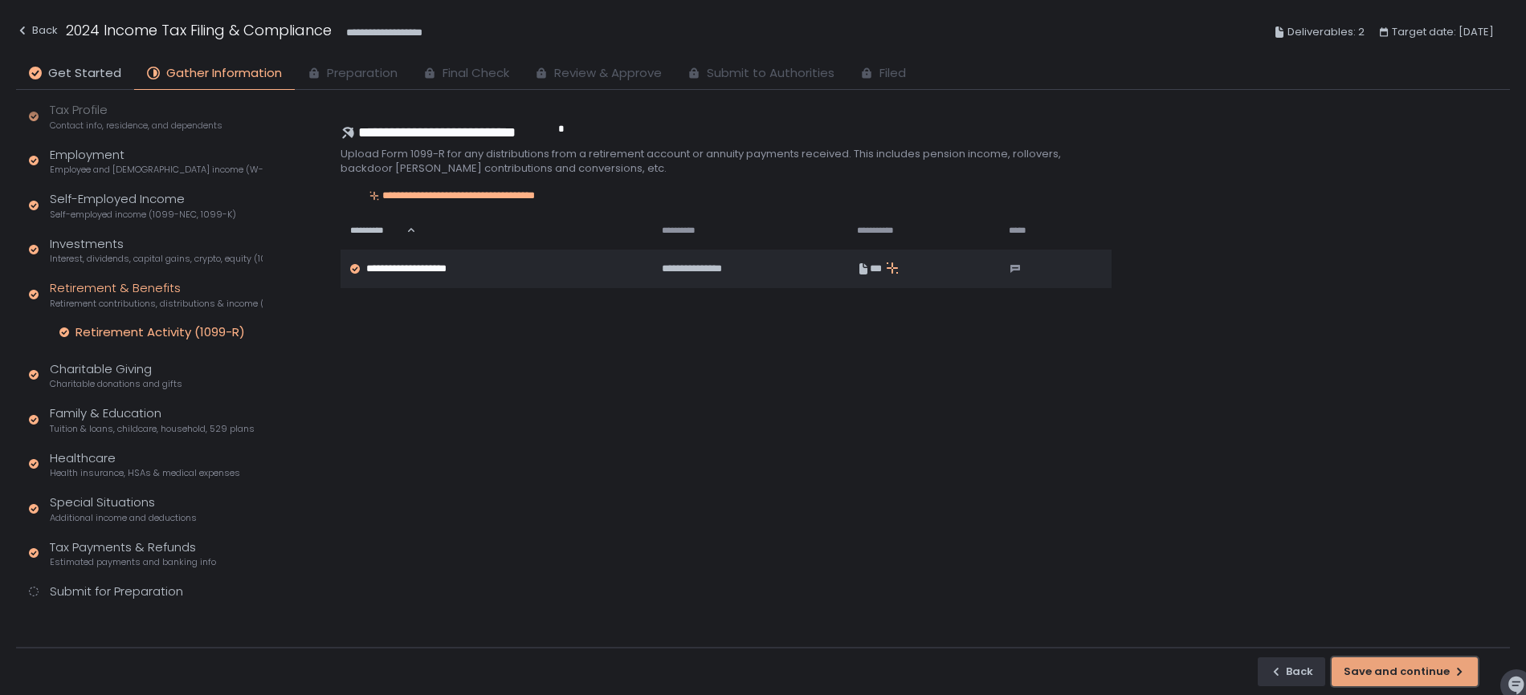
click at [1413, 670] on div "Save and continue" at bounding box center [1405, 672] width 122 height 14
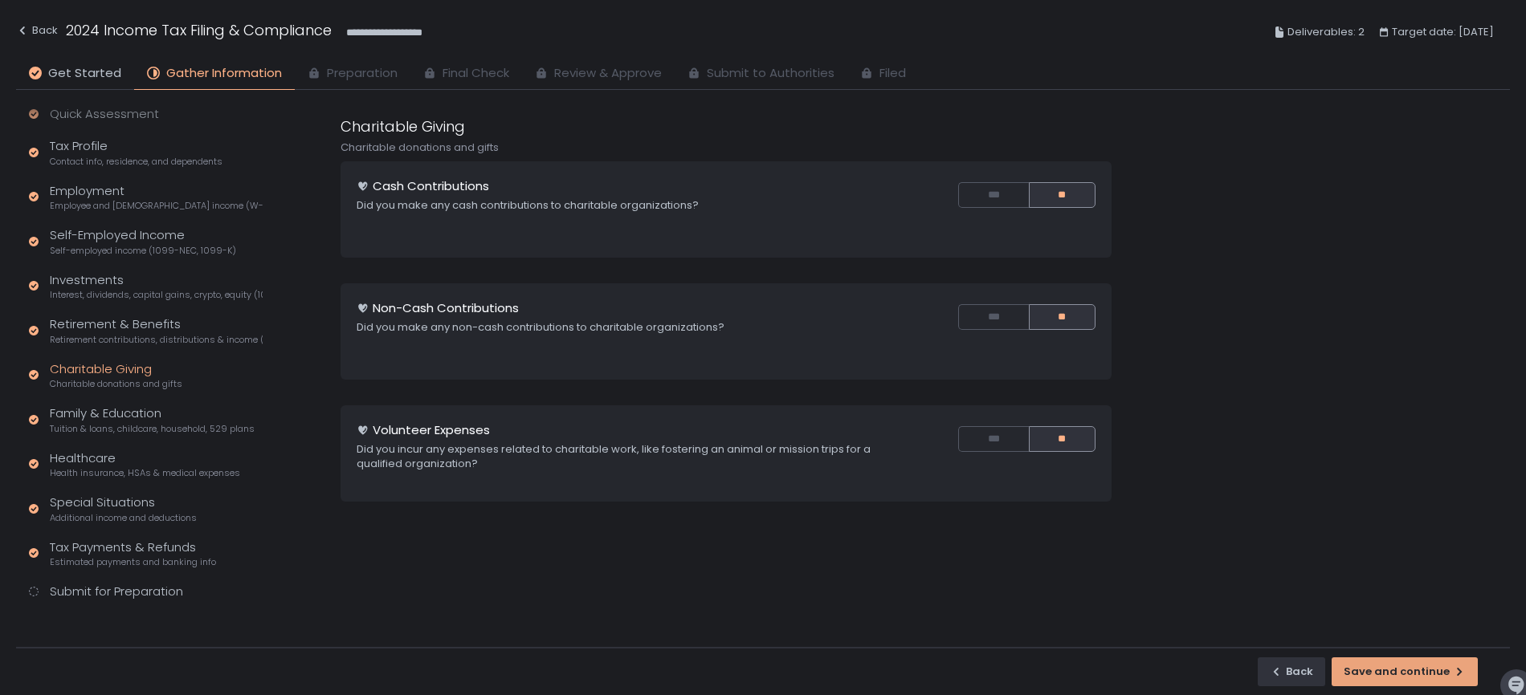
scroll to position [17, 0]
click at [1413, 670] on div "Save and continue" at bounding box center [1405, 672] width 122 height 14
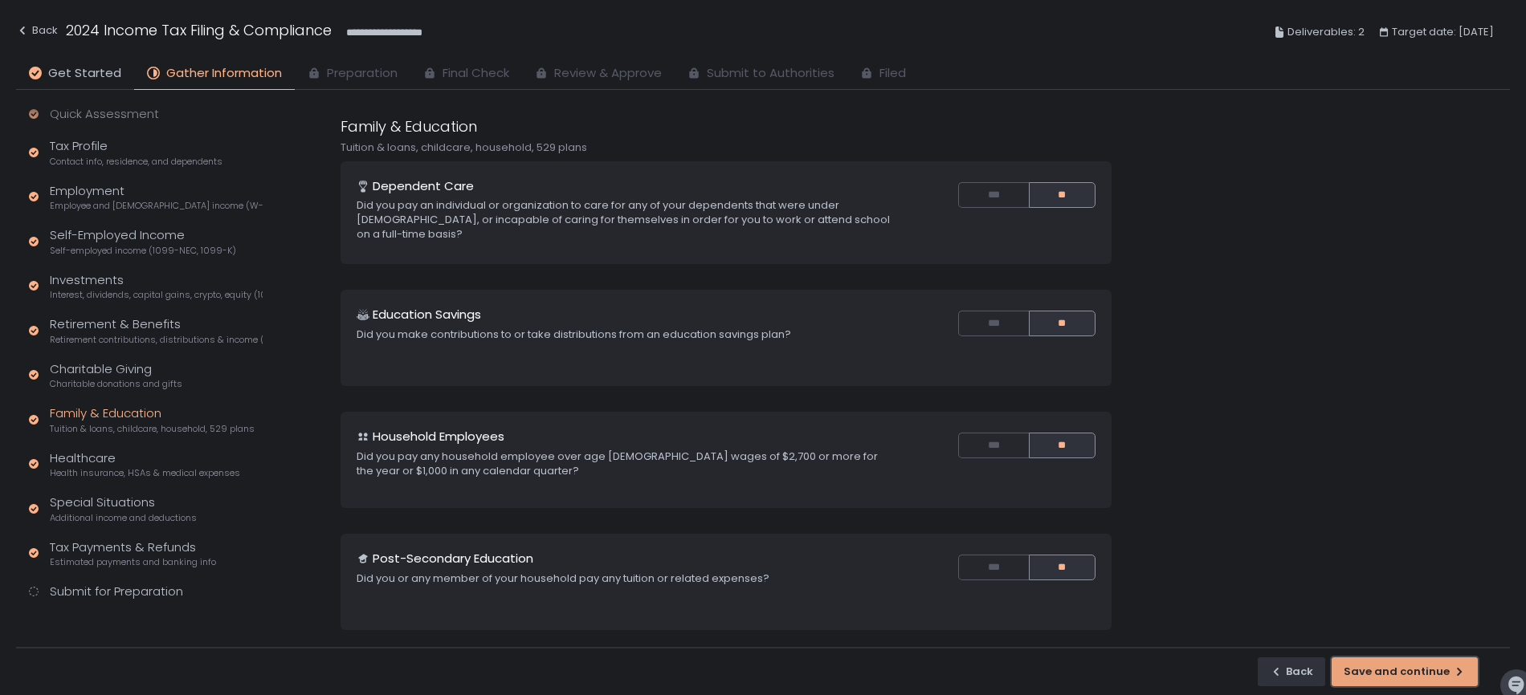
click at [1413, 670] on div "Save and continue" at bounding box center [1405, 672] width 122 height 14
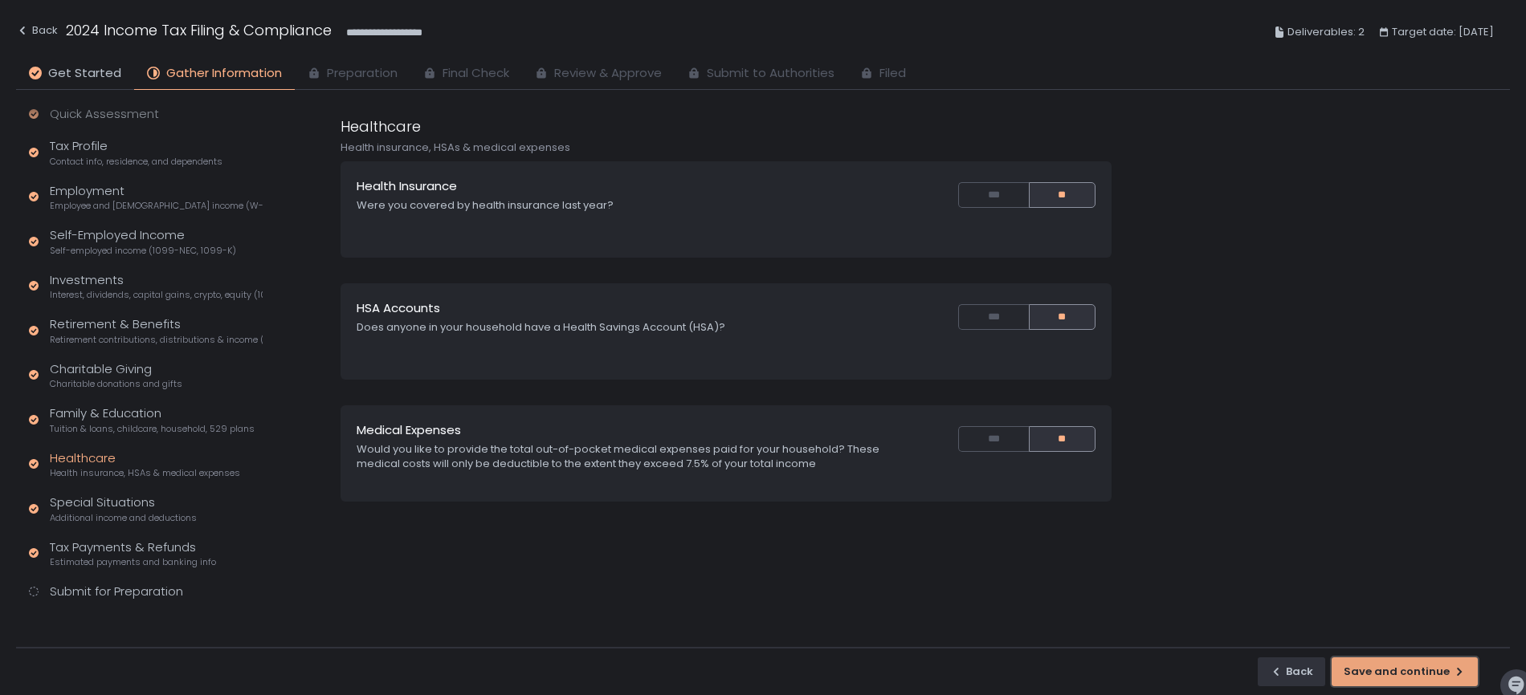
click at [1413, 670] on div "Save and continue" at bounding box center [1405, 672] width 122 height 14
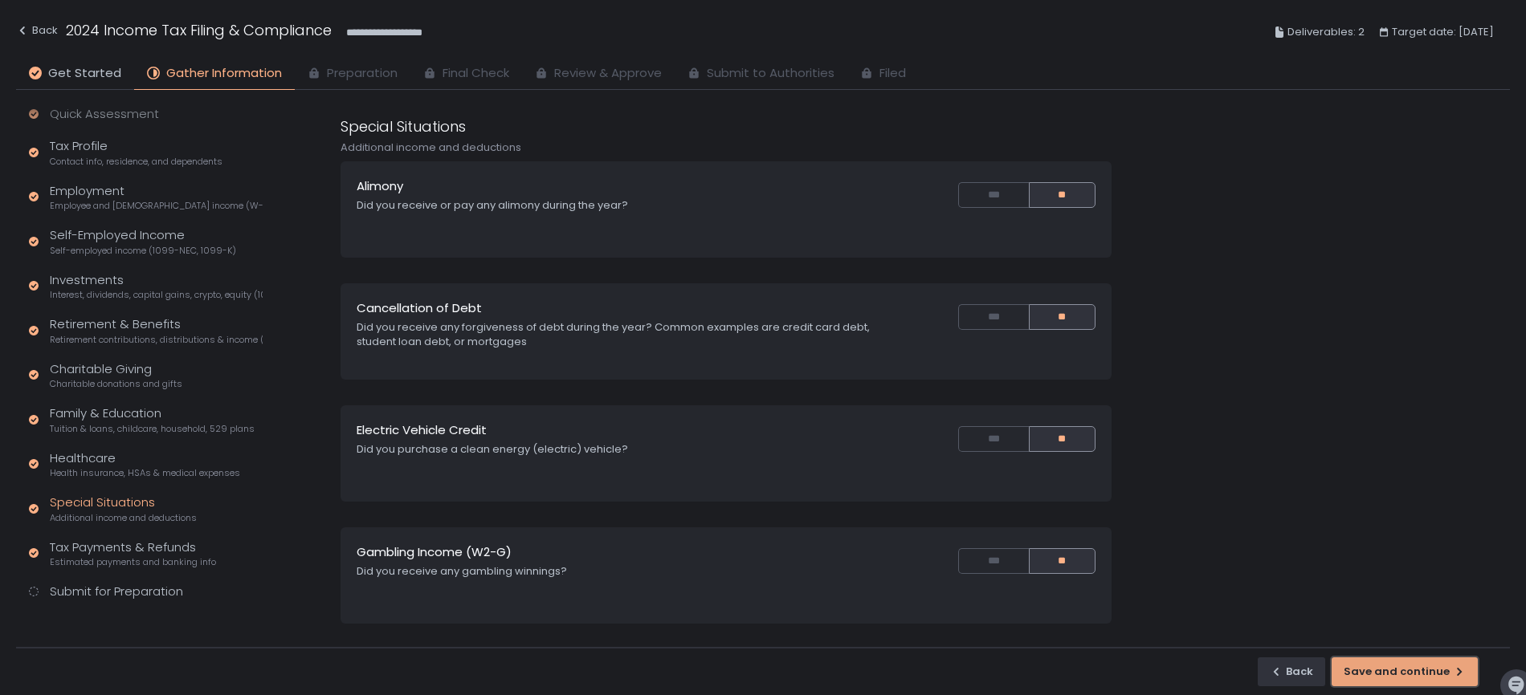
click at [1413, 670] on div "Save and continue" at bounding box center [1405, 672] width 122 height 14
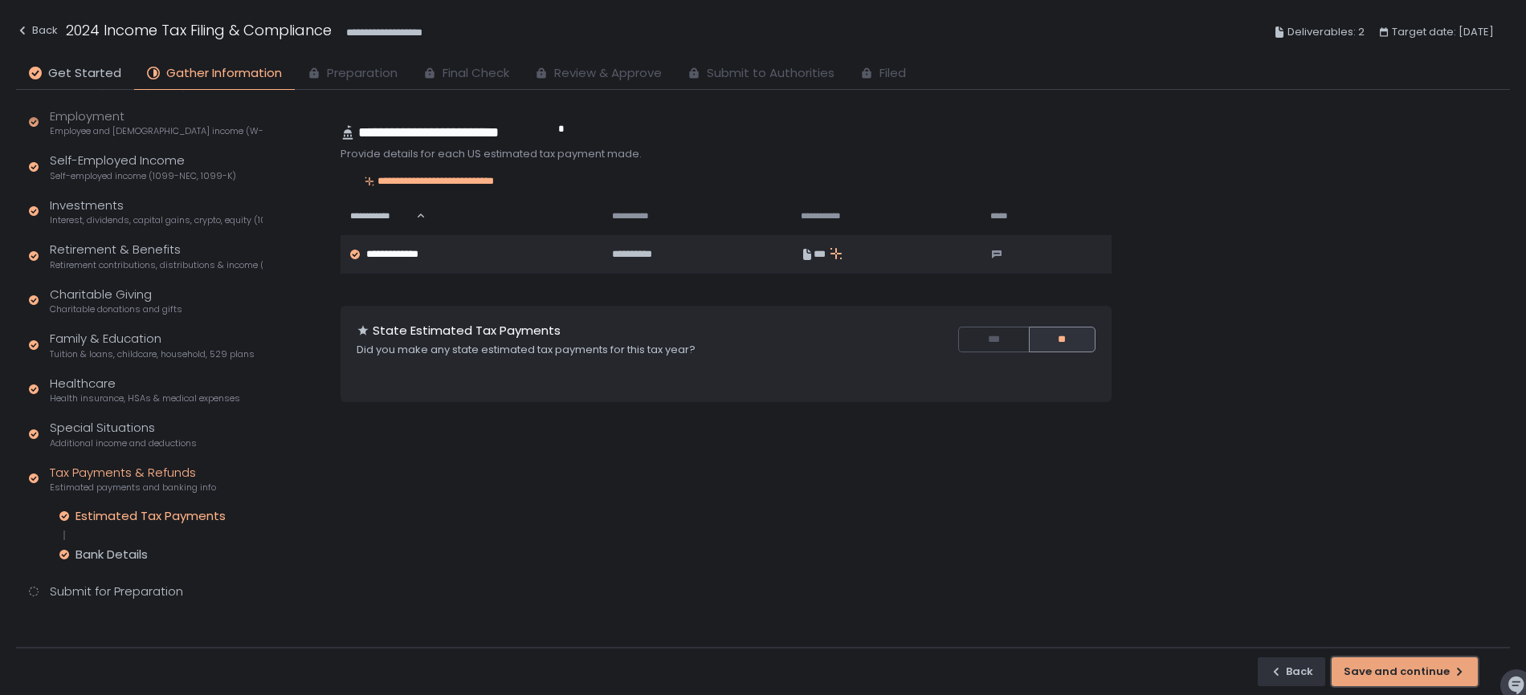
click at [1413, 670] on div "Save and continue" at bounding box center [1405, 672] width 122 height 14
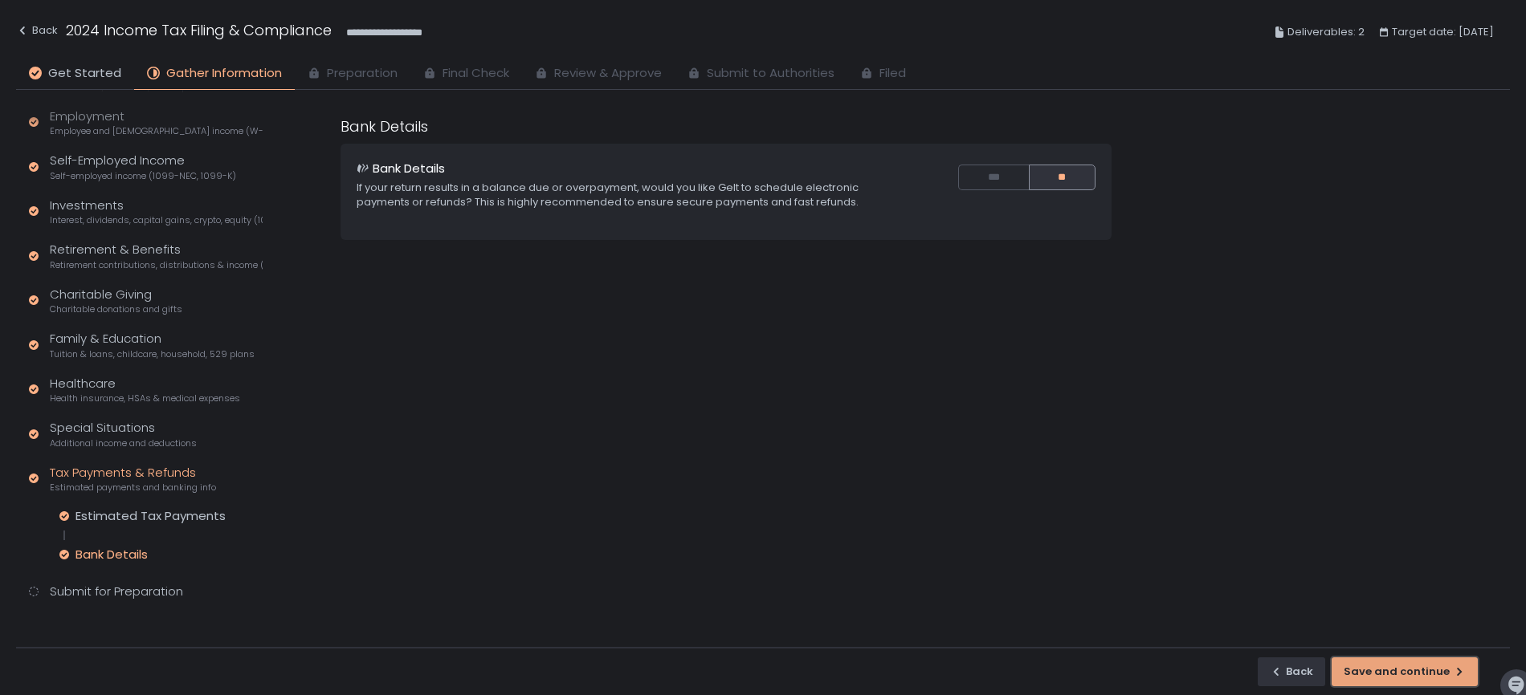
click at [1413, 670] on div "Save and continue" at bounding box center [1405, 672] width 122 height 14
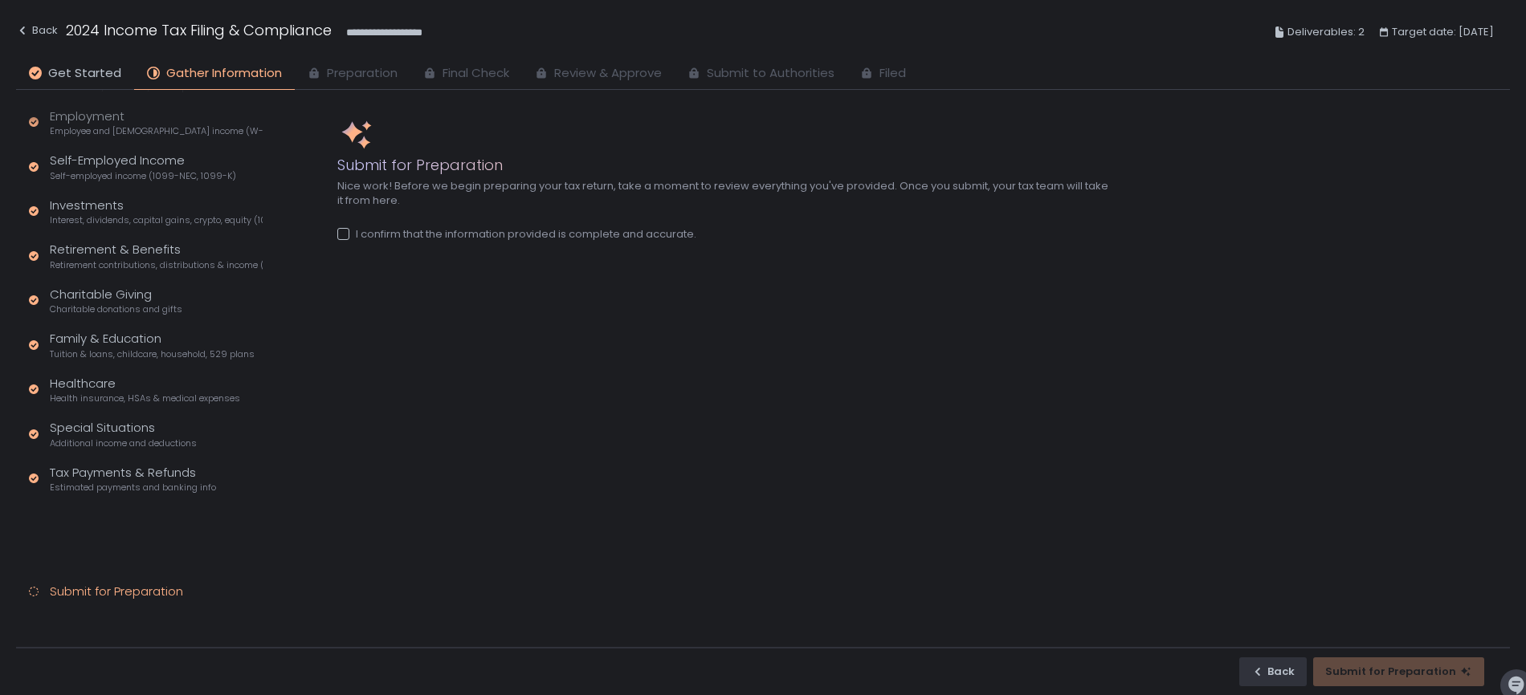
scroll to position [17, 0]
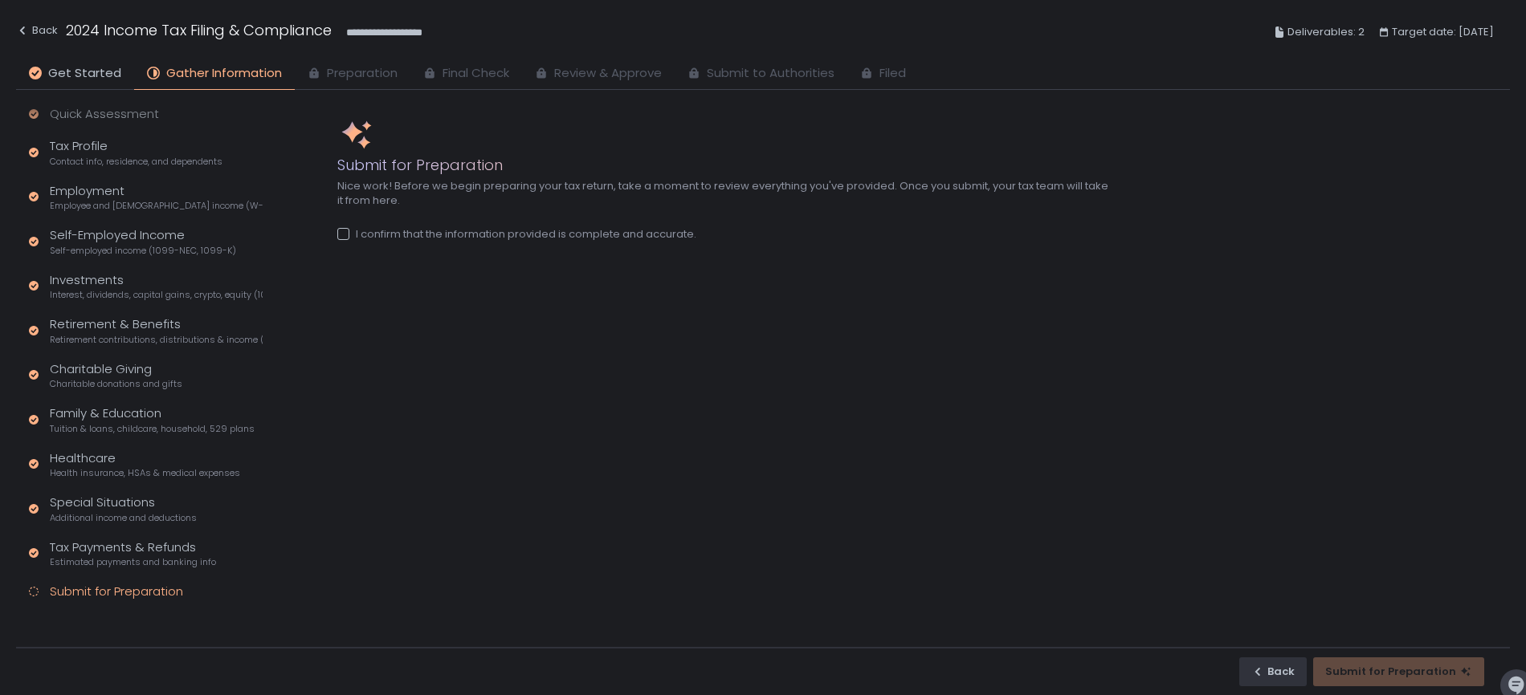
click at [426, 237] on div "I confirm that the information provided is complete and accurate." at bounding box center [516, 234] width 359 height 14
click at [84, 280] on div "Investments Interest, dividends, capital gains, crypto, equity (1099s, K-1s)" at bounding box center [156, 286] width 213 height 31
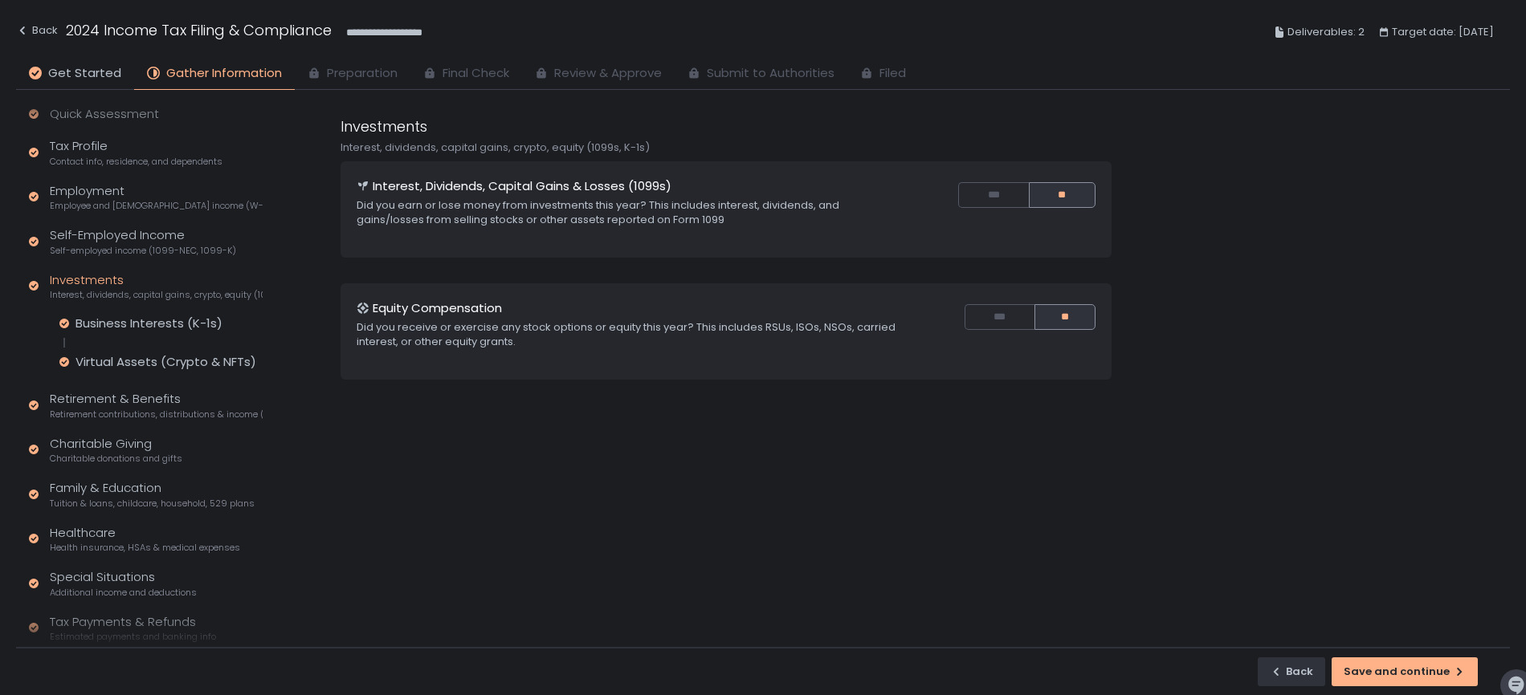
scroll to position [92, 0]
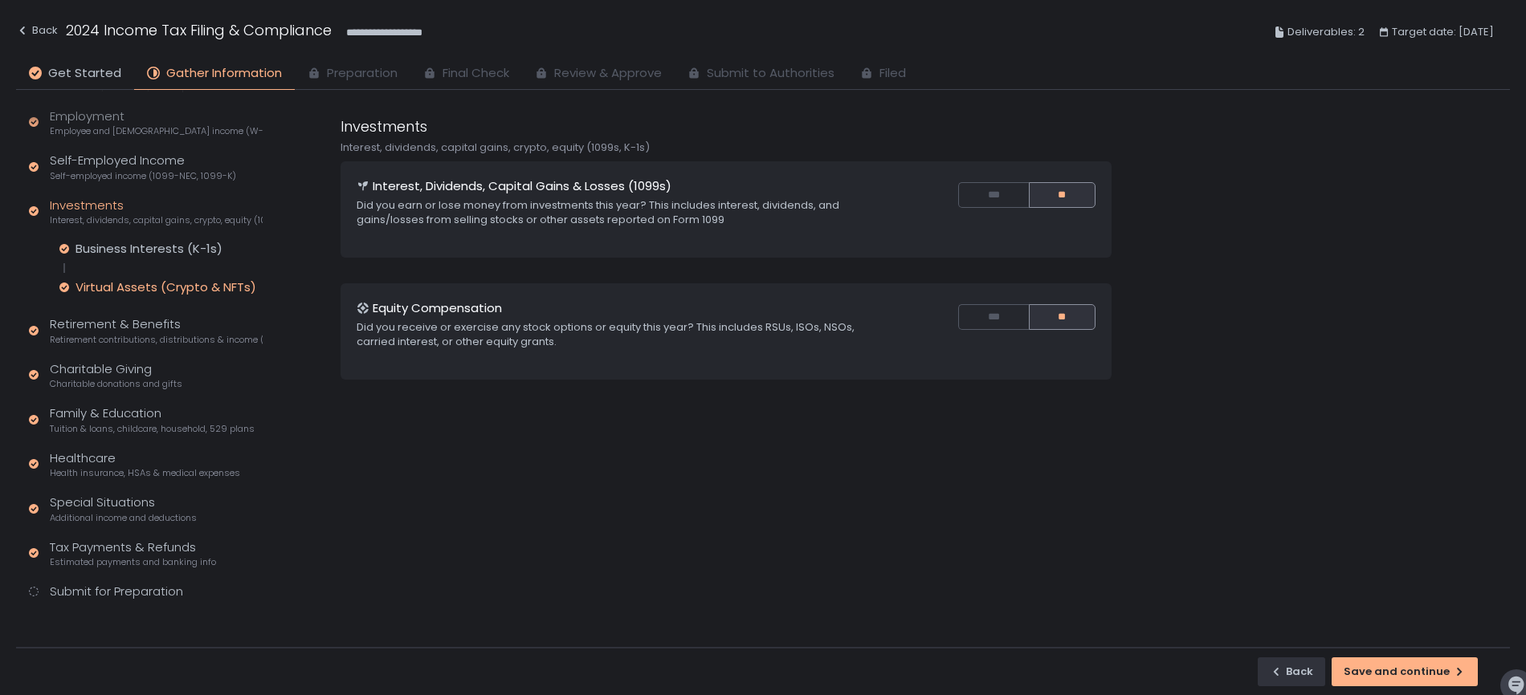
click at [132, 283] on div "Virtual Assets (Crypto & NFTs)" at bounding box center [165, 287] width 181 height 16
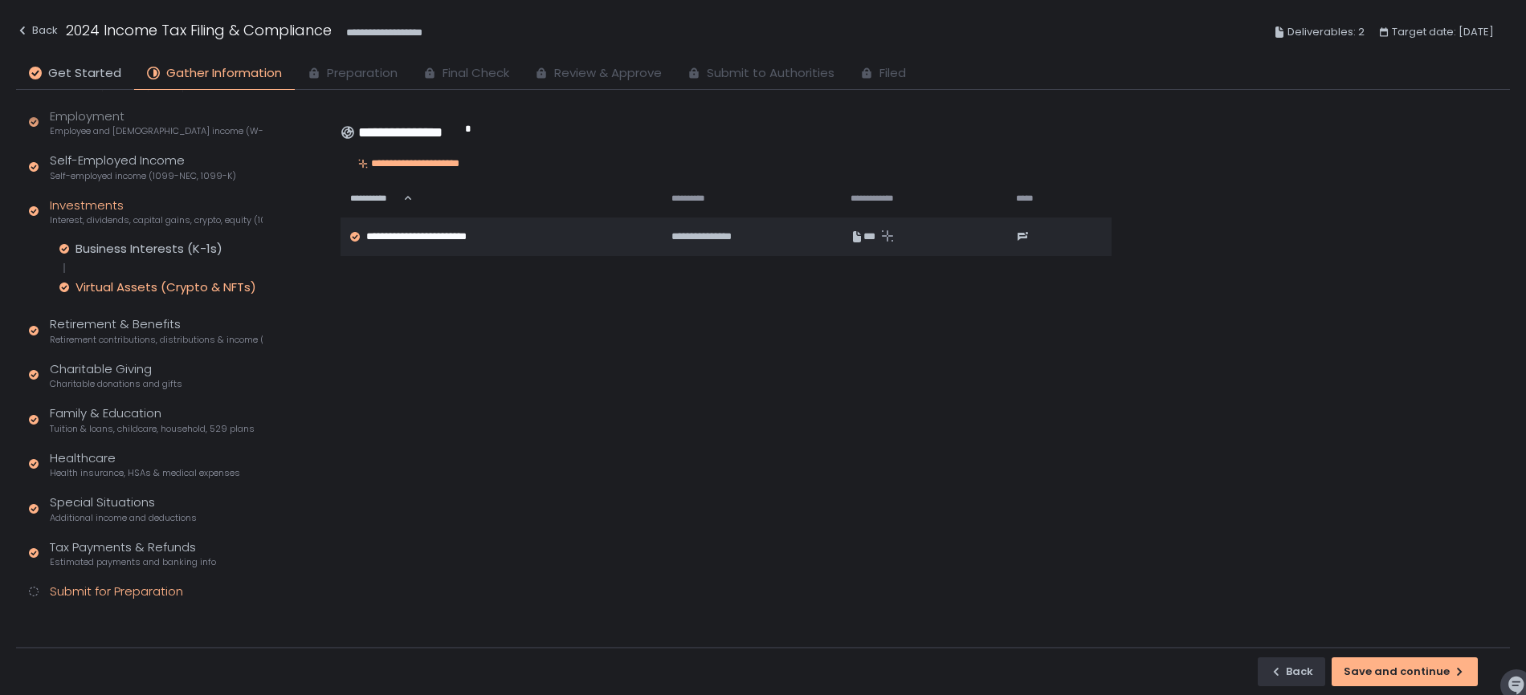
click at [133, 591] on div "Submit for Preparation" at bounding box center [116, 592] width 133 height 18
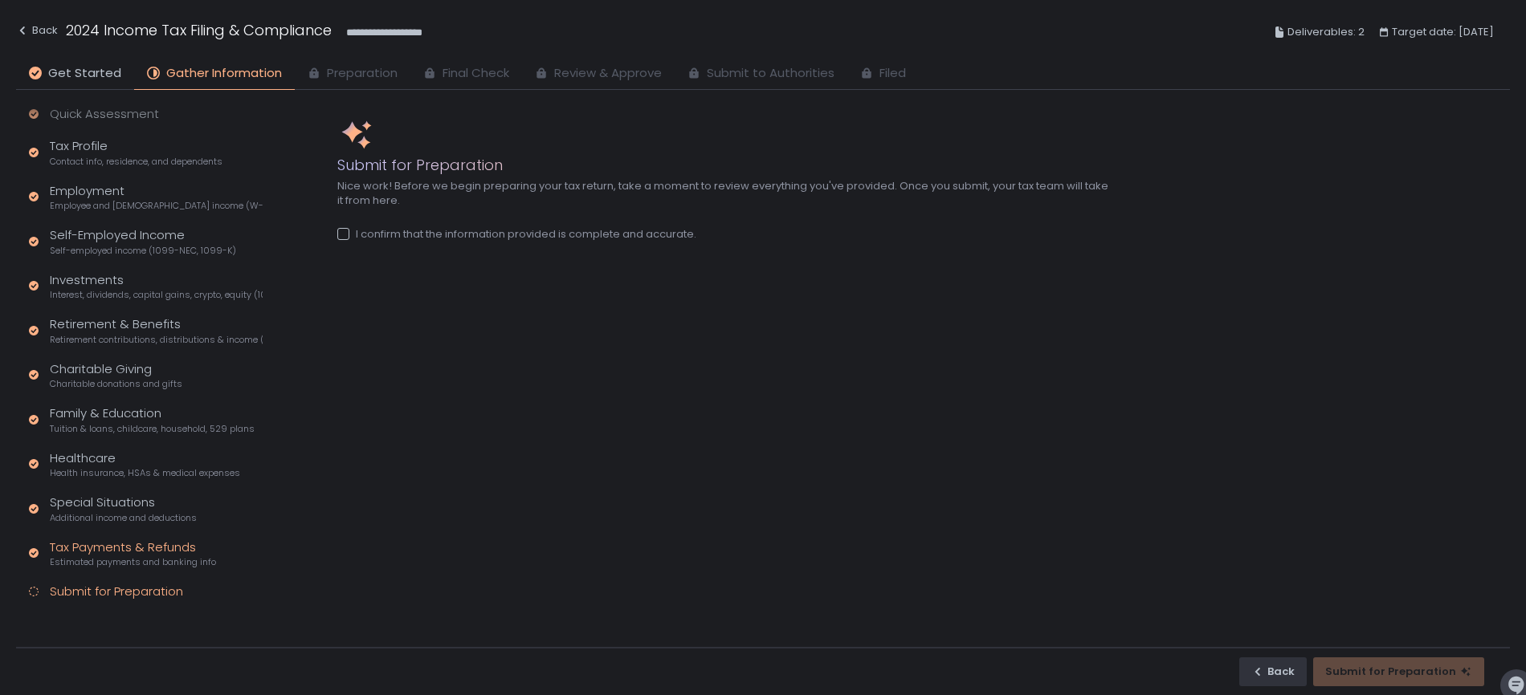
scroll to position [17, 0]
click at [347, 238] on div at bounding box center [343, 234] width 12 height 12
click at [1395, 670] on div "Submit for Preparation" at bounding box center [1398, 672] width 147 height 14
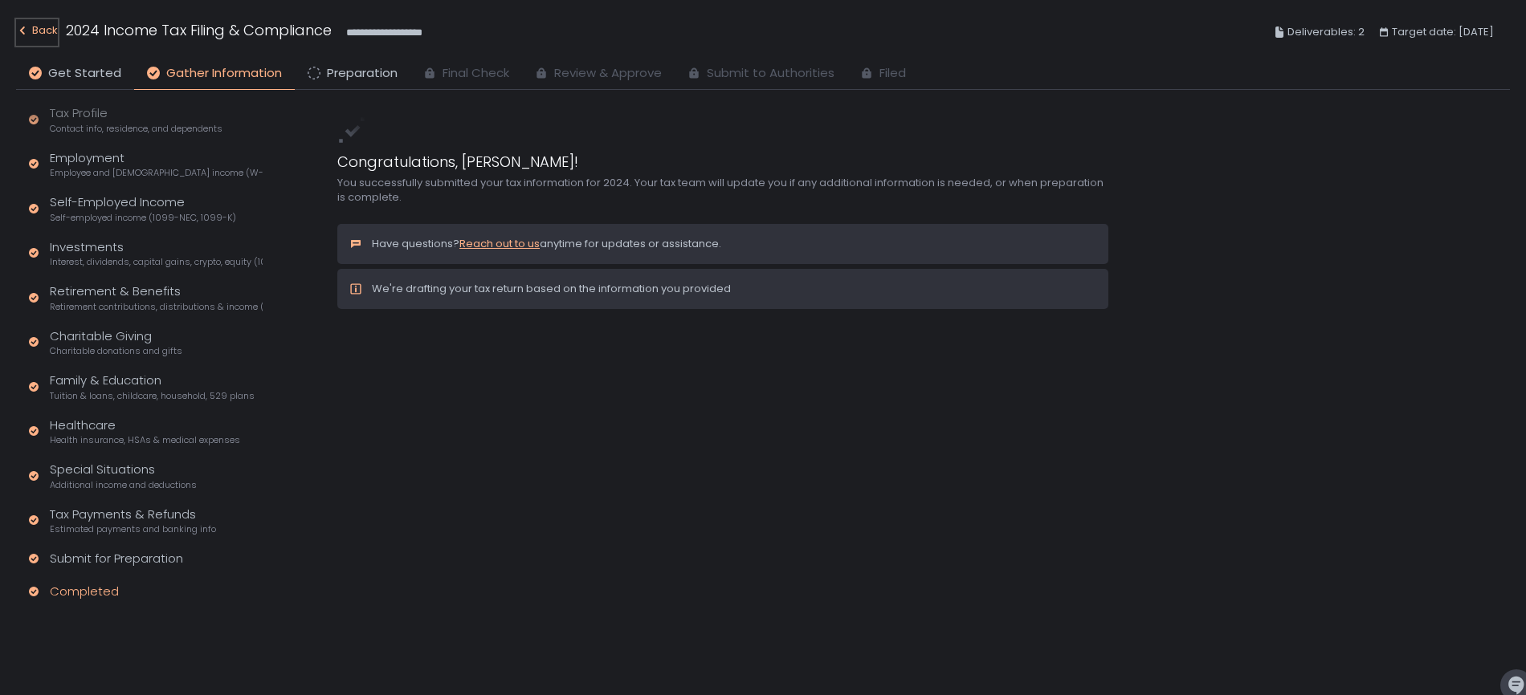
click at [39, 29] on div "Back" at bounding box center [37, 30] width 42 height 19
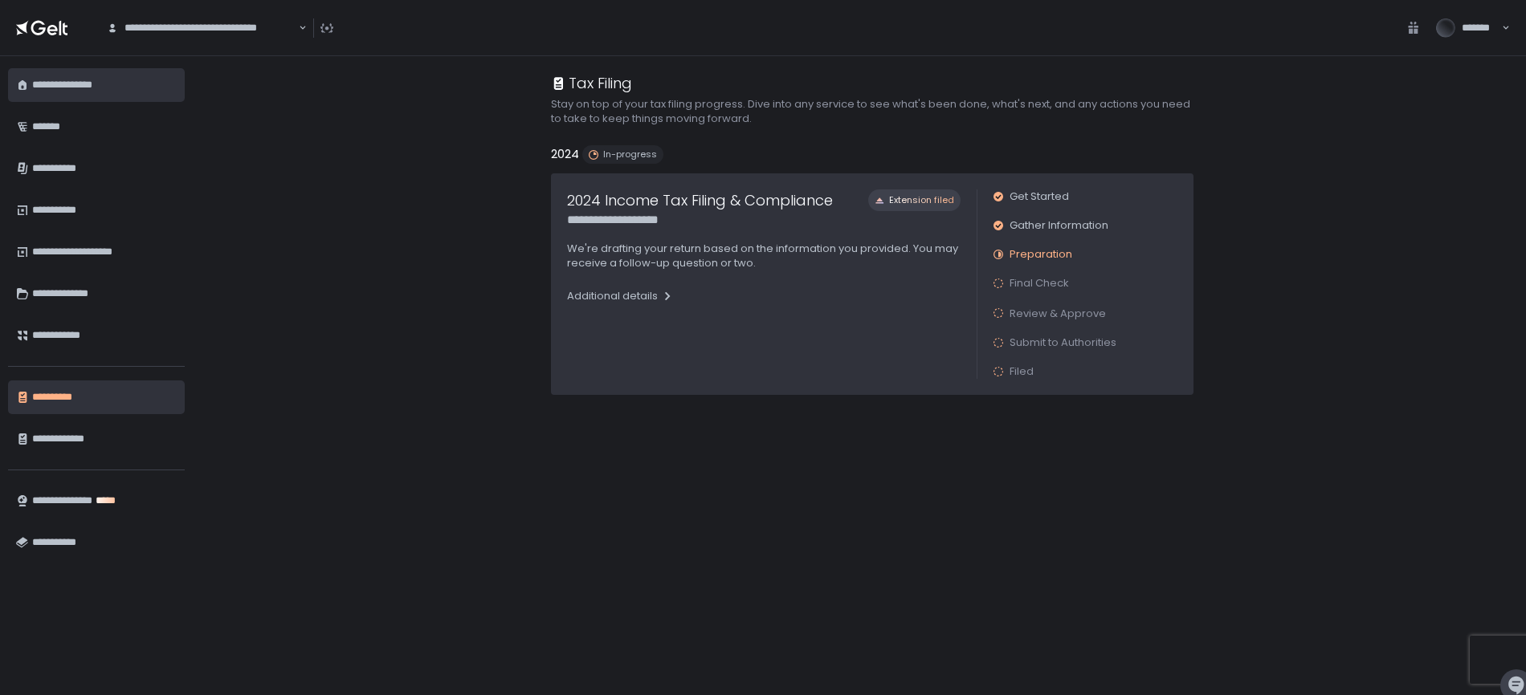
click at [72, 84] on div "**********" at bounding box center [104, 84] width 145 height 27
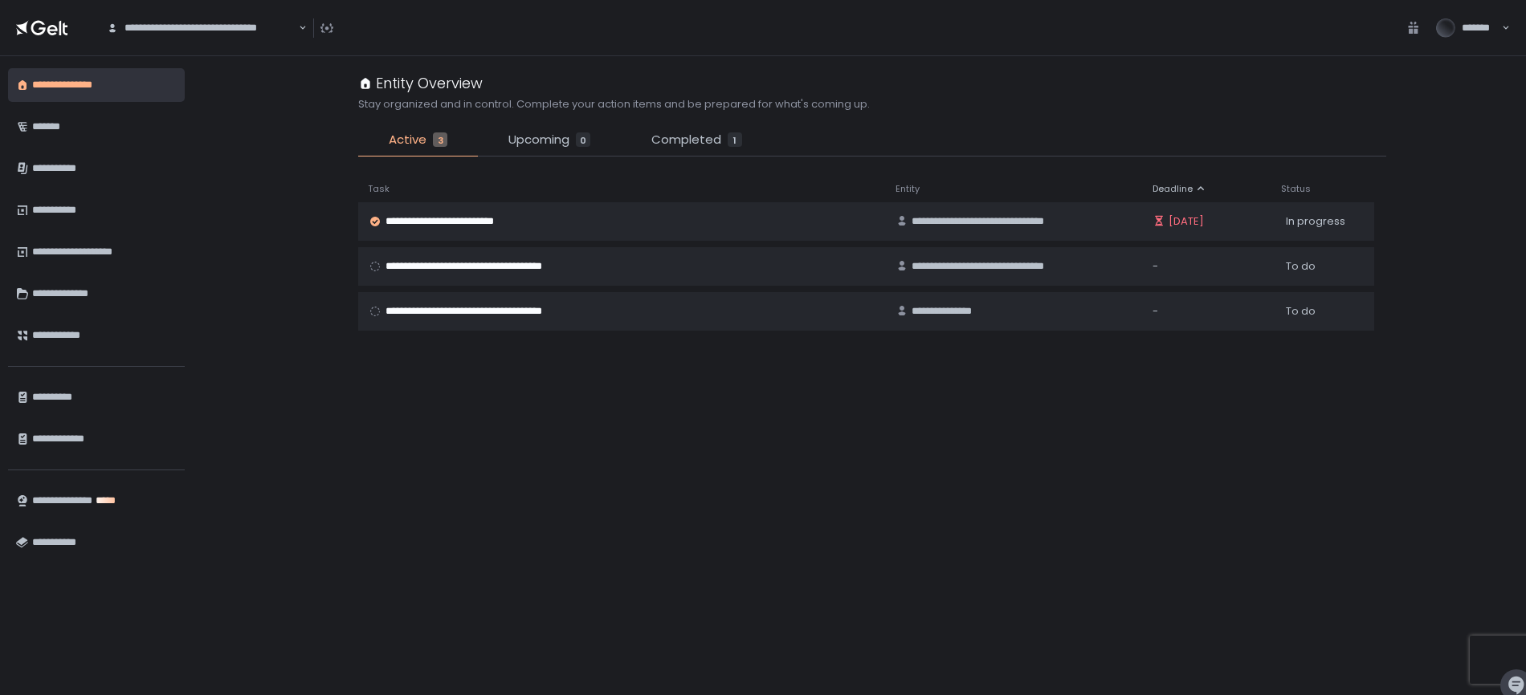
click at [44, 24] on icon at bounding box center [41, 28] width 51 height 22
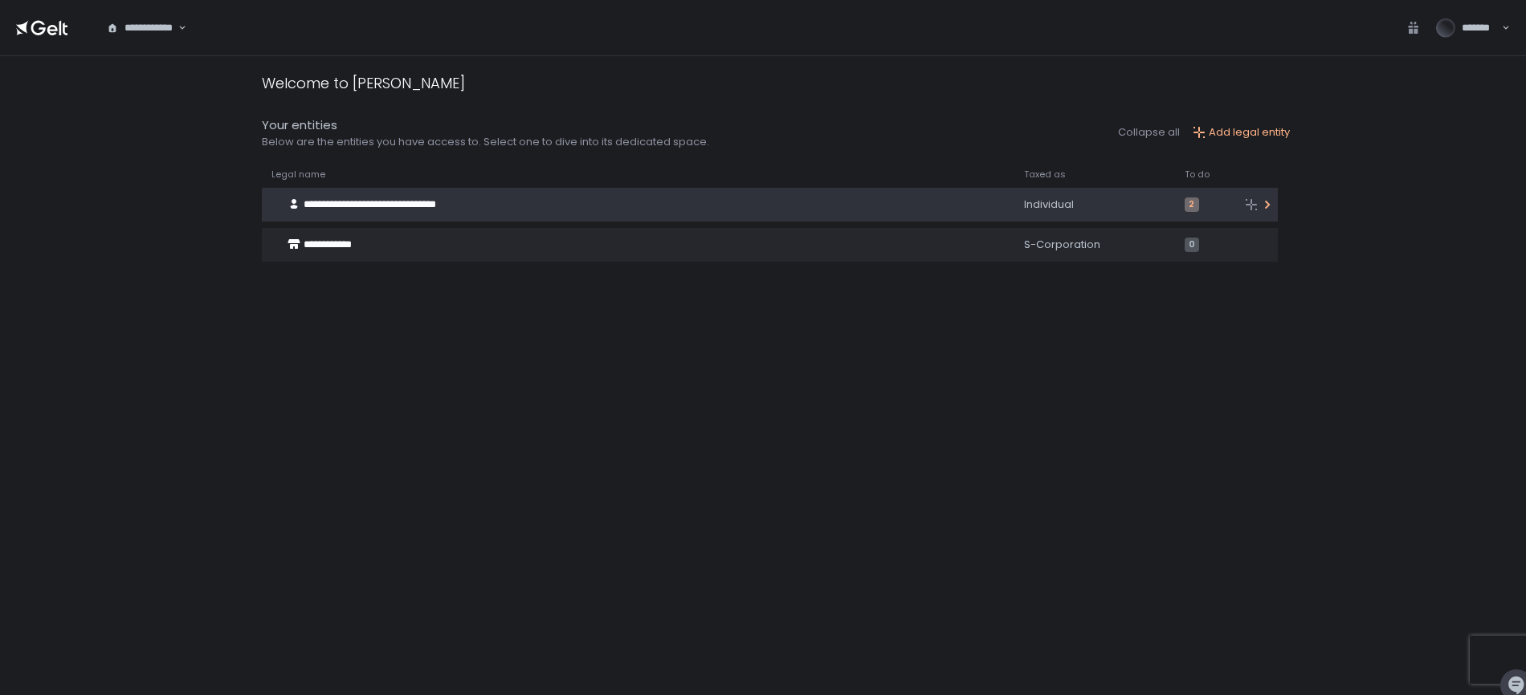
click at [1267, 205] on icon at bounding box center [1267, 205] width 5 height 8
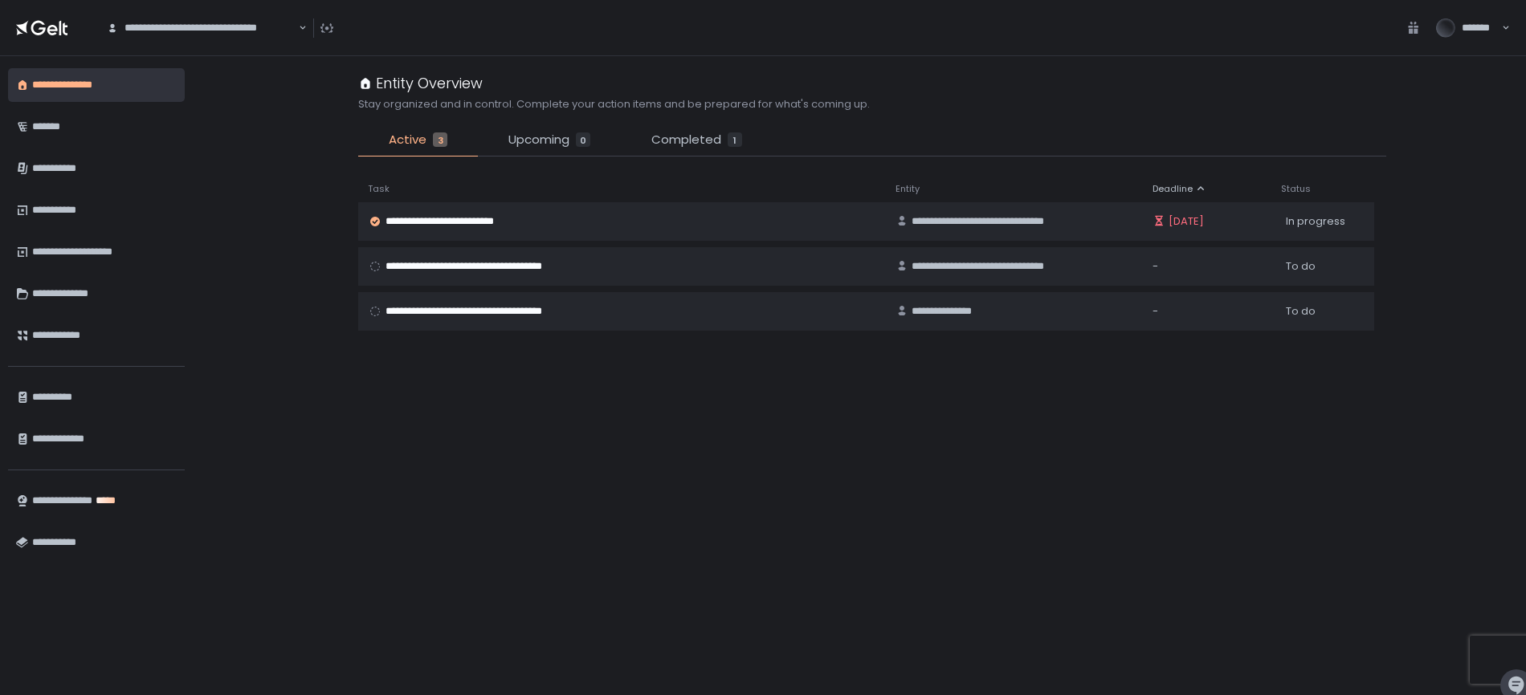
click at [55, 85] on div "**********" at bounding box center [104, 84] width 145 height 27
click at [44, 29] on icon at bounding box center [38, 27] width 14 height 14
